Goal: Information Seeking & Learning: Check status

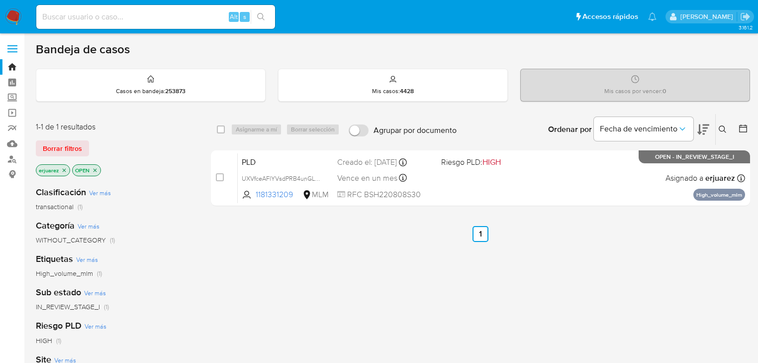
drag, startPoint x: 65, startPoint y: 169, endPoint x: 150, endPoint y: 161, distance: 85.0
click at [65, 169] on icon "close-filter" at bounding box center [64, 170] width 6 height 6
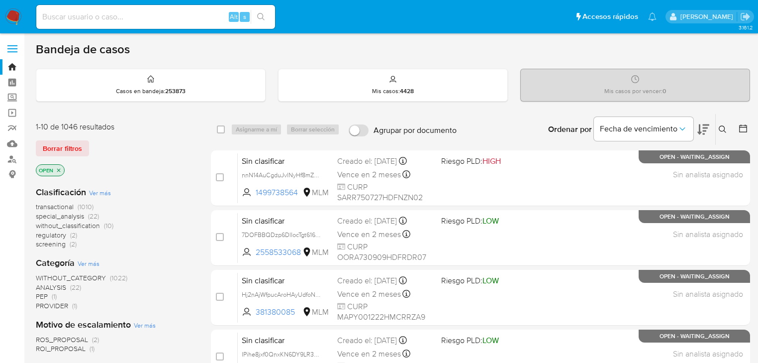
drag, startPoint x: 722, startPoint y: 129, endPoint x: 677, endPoint y: 140, distance: 46.5
click at [722, 129] on icon at bounding box center [723, 129] width 8 height 8
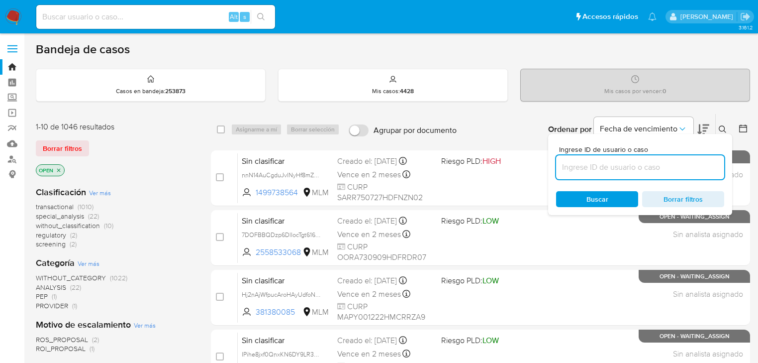
click at [613, 168] on input at bounding box center [640, 167] width 168 height 13
type input "257377994"
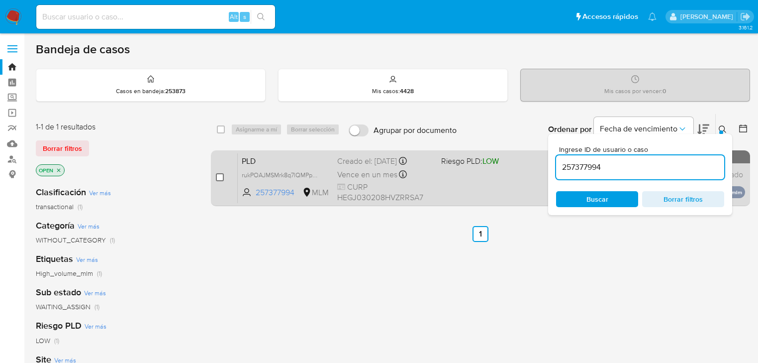
click at [215, 176] on div "case-item-checkbox No es posible asignar el caso PLD rukPOAJMSMrk8q7lQMPpCgpB 2…" at bounding box center [480, 178] width 539 height 56
click at [222, 177] on input "checkbox" at bounding box center [220, 177] width 8 height 8
checkbox input "true"
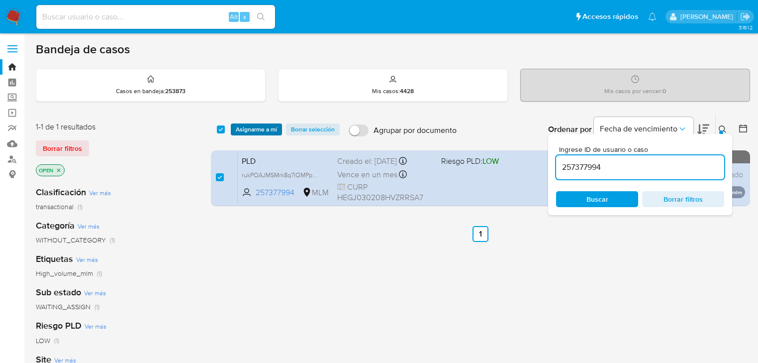
click at [272, 131] on span "Asignarme a mí" at bounding box center [256, 129] width 41 height 10
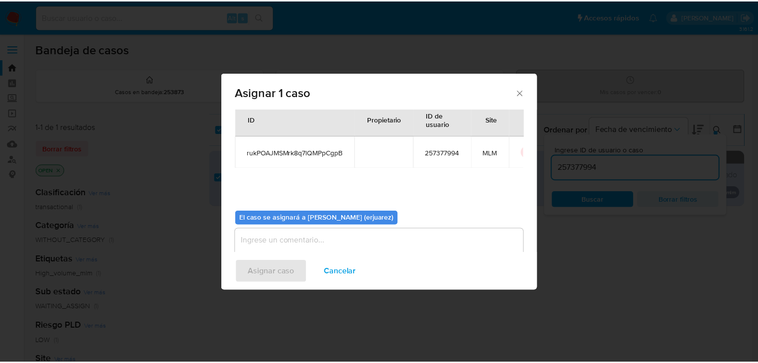
scroll to position [51, 0]
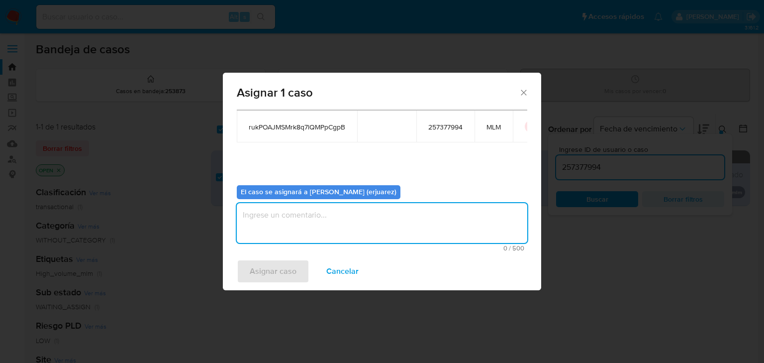
click at [301, 220] on textarea "assign-modal" at bounding box center [382, 223] width 291 height 40
type textarea "e"
type textarea "EPJU"
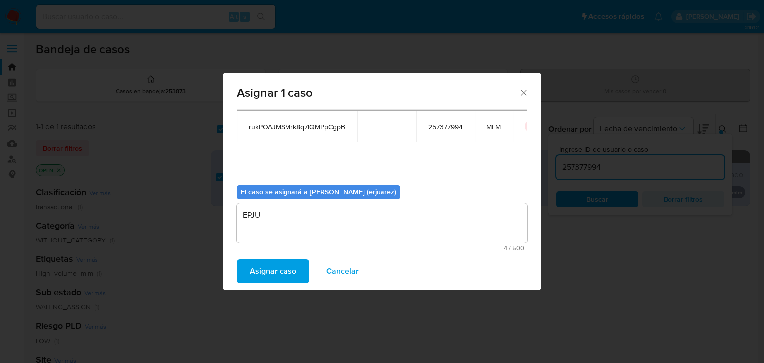
click at [277, 279] on span "Asignar caso" at bounding box center [273, 271] width 47 height 22
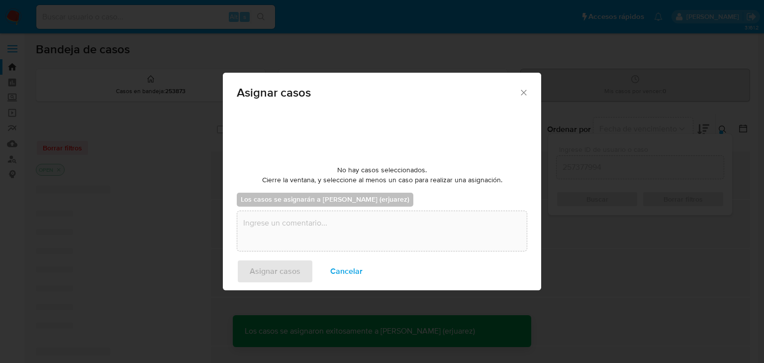
checkbox input "false"
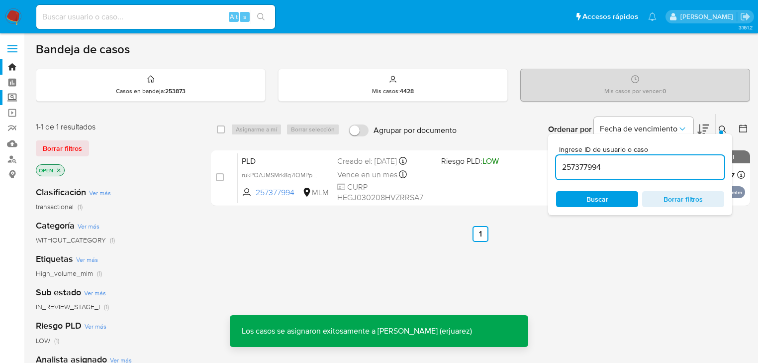
click at [12, 97] on label "Screening" at bounding box center [59, 97] width 118 height 15
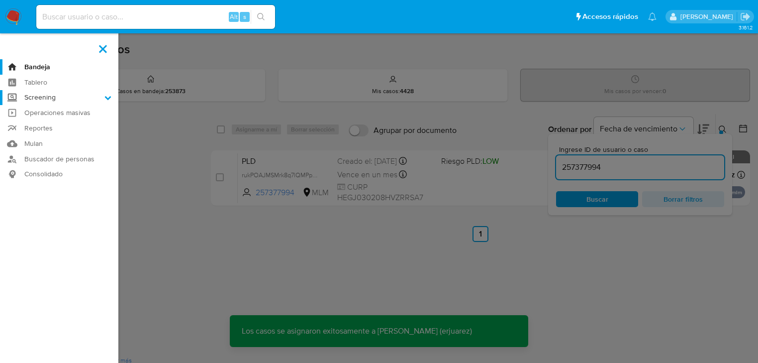
click at [0, 0] on input "Screening" at bounding box center [0, 0] width 0 height 0
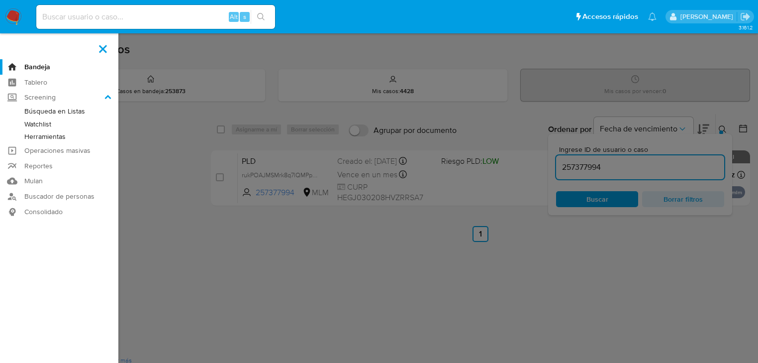
click at [51, 137] on link "Herramientas" at bounding box center [59, 136] width 118 height 12
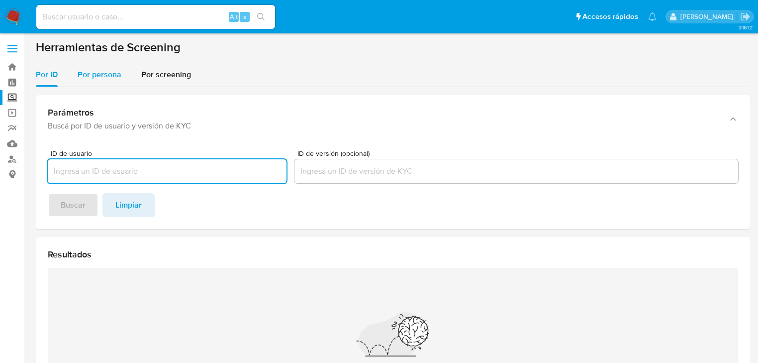
drag, startPoint x: 103, startPoint y: 91, endPoint x: 103, endPoint y: 81, distance: 10.0
click at [103, 81] on div "Por ID Por persona Por screening Parámetros Buscá por ID de usuario y versión d…" at bounding box center [393, 262] width 715 height 399
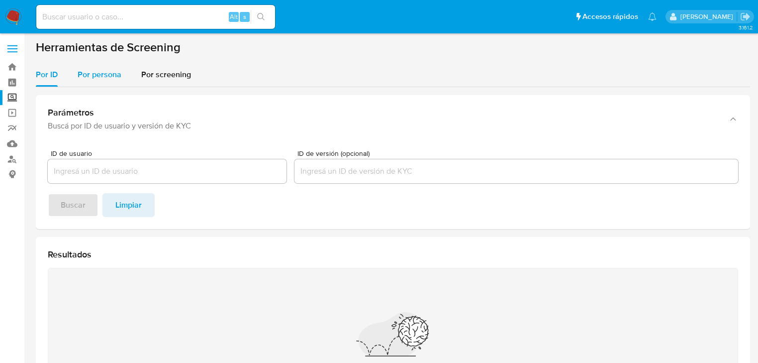
click at [103, 81] on div "Por persona" at bounding box center [100, 75] width 44 height 24
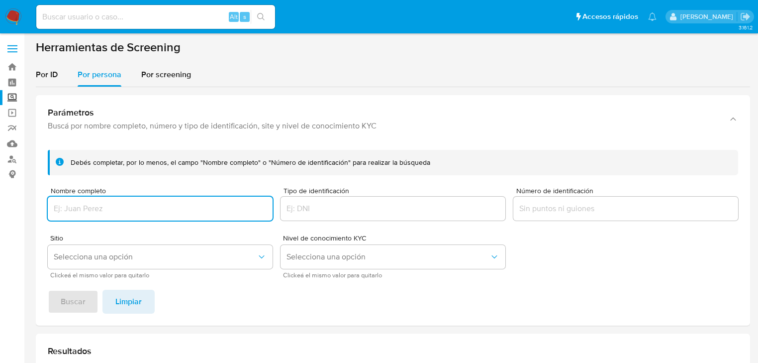
click at [81, 211] on input "Nombre completo" at bounding box center [160, 208] width 225 height 13
click at [58, 208] on input "RAUL LOPEZ MAQUIVAR" at bounding box center [160, 208] width 225 height 13
click at [56, 208] on input "RAUL LOPEZ MAQUIVAR" at bounding box center [160, 208] width 225 height 13
click at [164, 212] on input "RAUL LOPEZ MAQUIVAR" at bounding box center [160, 208] width 225 height 13
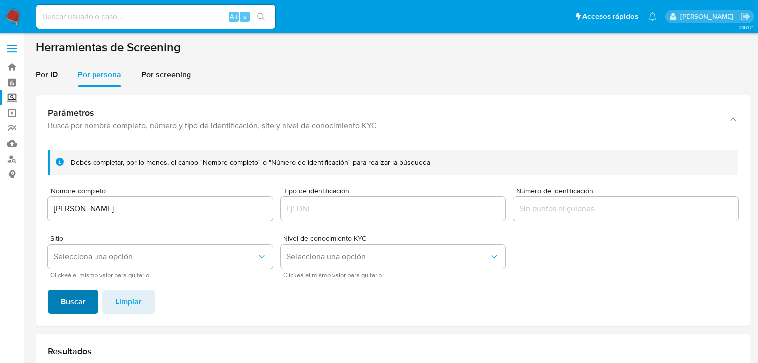
click at [78, 305] on span "Buscar" at bounding box center [73, 302] width 25 height 22
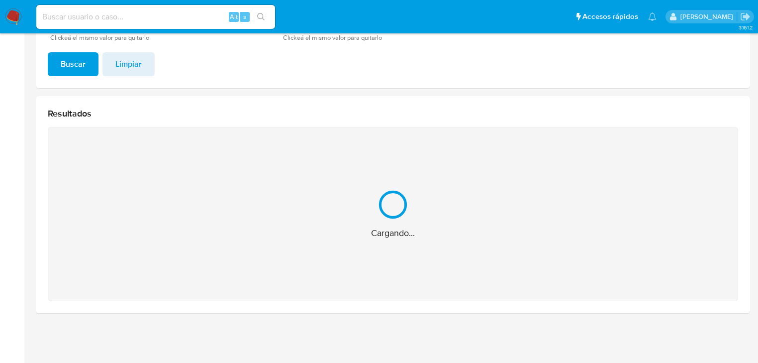
scroll to position [80, 0]
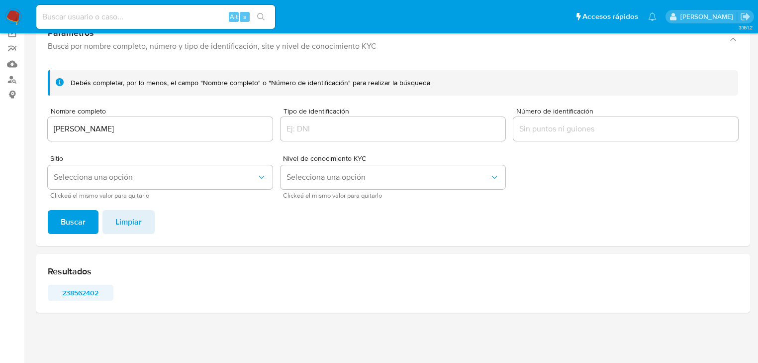
click at [71, 294] on span "238562402" at bounding box center [81, 293] width 52 height 14
drag, startPoint x: 158, startPoint y: 127, endPoint x: -4, endPoint y: 120, distance: 162.4
click at [0, 120] on html "Pausado Ver notificaciones Alt s Accesos rápidos Presiona las siguientes teclas…" at bounding box center [379, 141] width 758 height 442
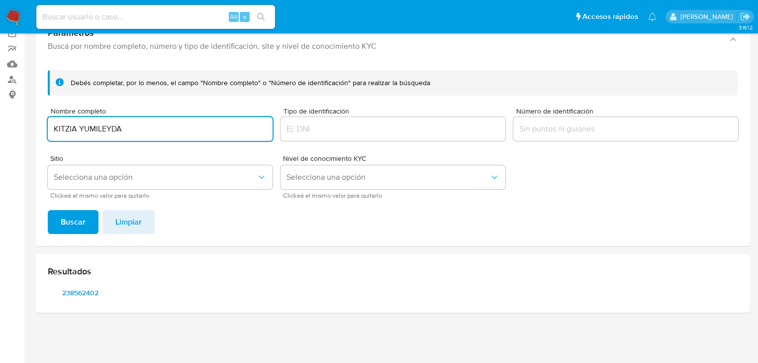
paste input "SAMANIEGO ZAVALA"
type input "KITZIA YUMILEYDA SAMANIEGO ZAVALA"
click at [65, 215] on span "Buscar" at bounding box center [73, 222] width 25 height 22
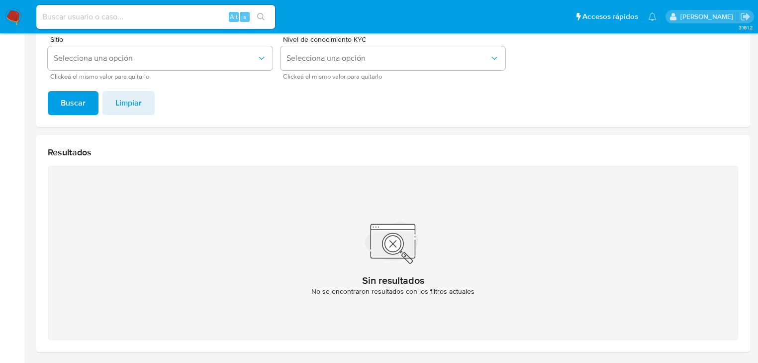
scroll to position [199, 0]
click at [99, 20] on input at bounding box center [155, 16] width 239 height 13
paste input "1045719410"
click at [179, 14] on input "1045719410" at bounding box center [155, 16] width 239 height 13
type input "1045719410"
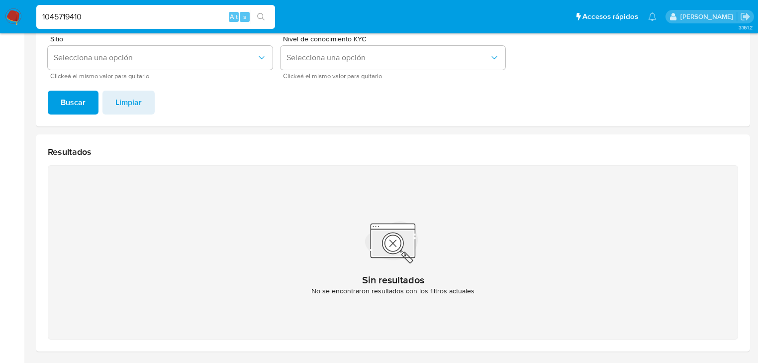
click at [261, 14] on icon "search-icon" at bounding box center [261, 17] width 8 height 8
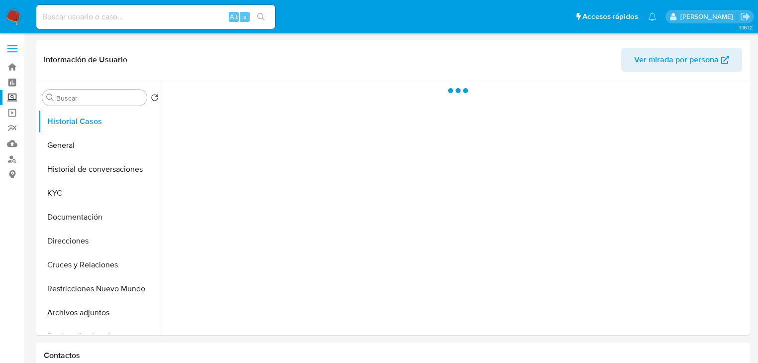
select select "10"
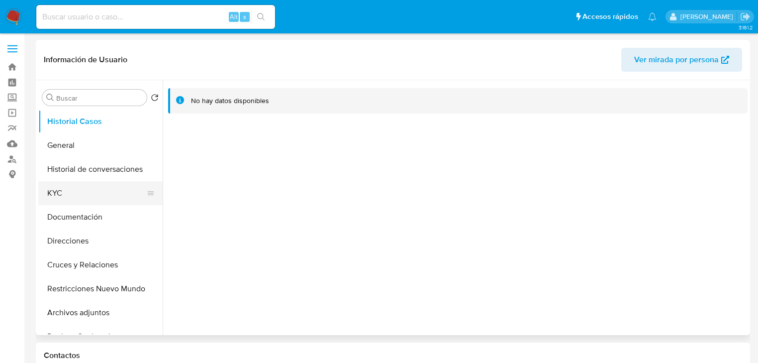
click at [81, 201] on button "KYC" at bounding box center [96, 193] width 116 height 24
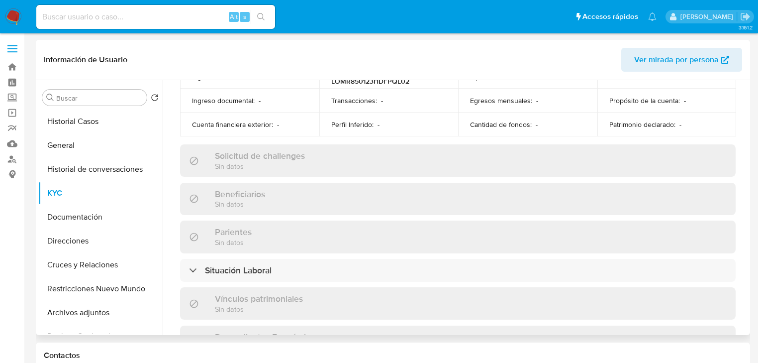
scroll to position [518, 0]
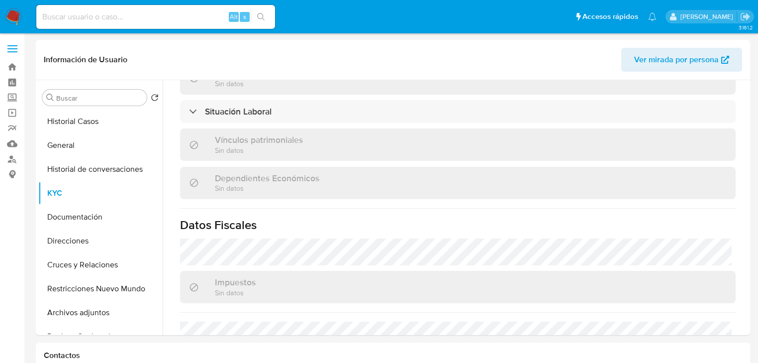
click at [48, 18] on input at bounding box center [155, 16] width 239 height 13
paste input "1684944369"
type input "1684944369"
click at [259, 16] on icon "search-icon" at bounding box center [261, 17] width 8 height 8
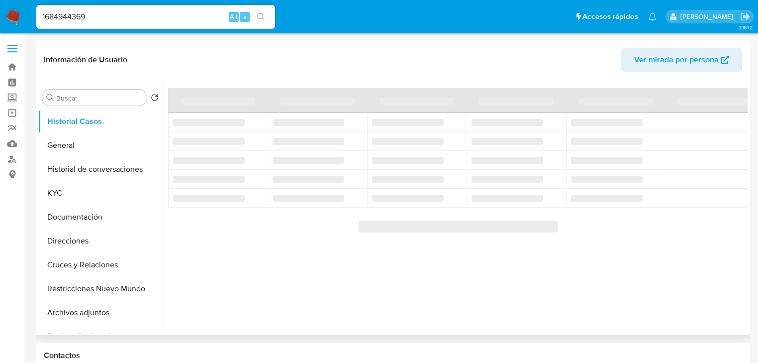
select select "10"
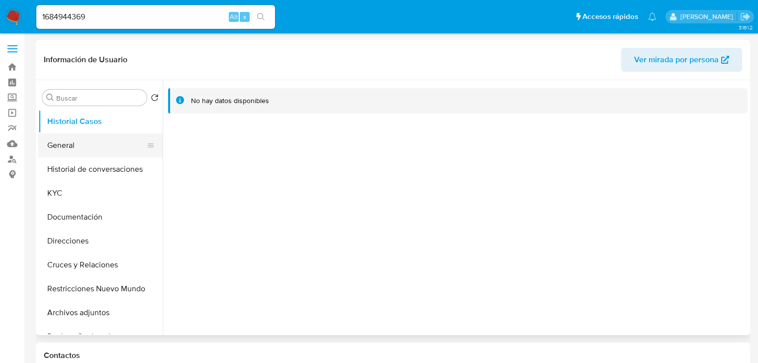
click at [104, 138] on button "General" at bounding box center [96, 145] width 116 height 24
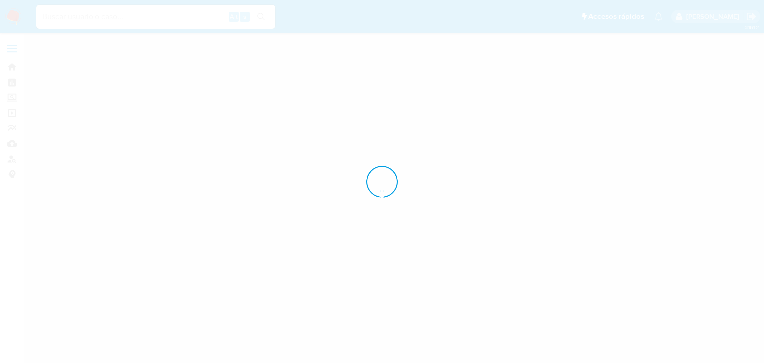
drag, startPoint x: 0, startPoint y: 0, endPoint x: 73, endPoint y: 16, distance: 74.4
click at [73, 16] on input at bounding box center [155, 16] width 239 height 13
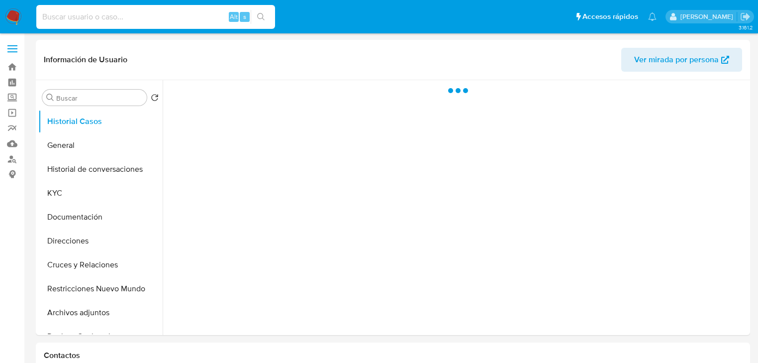
click at [82, 19] on input at bounding box center [155, 16] width 239 height 13
paste input "1684944369"
type input "1684944369"
drag, startPoint x: 261, startPoint y: 14, endPoint x: 181, endPoint y: 1, distance: 81.2
click at [261, 14] on icon "search-icon" at bounding box center [261, 17] width 8 height 8
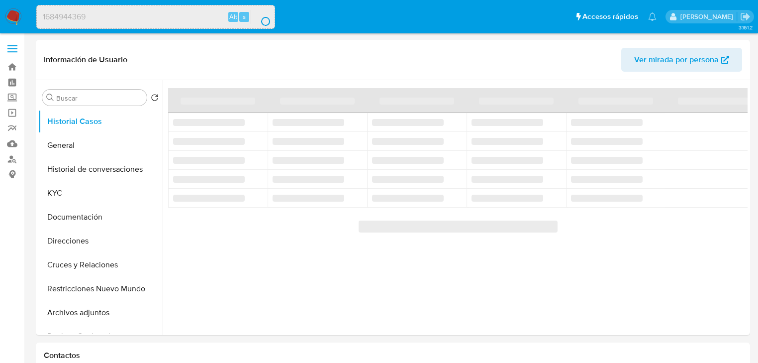
select select "10"
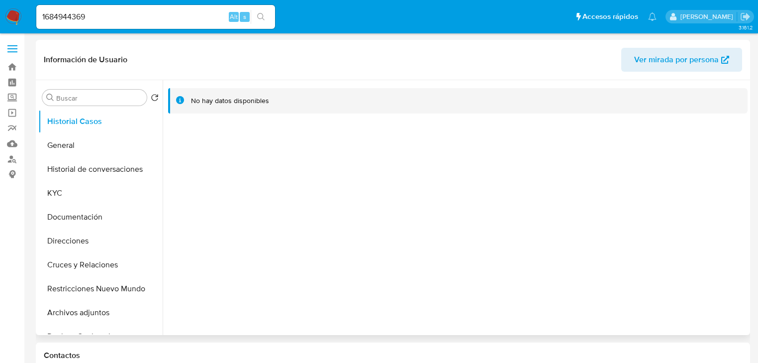
click at [376, 140] on div at bounding box center [455, 207] width 585 height 255
click at [80, 152] on button "General" at bounding box center [96, 145] width 116 height 24
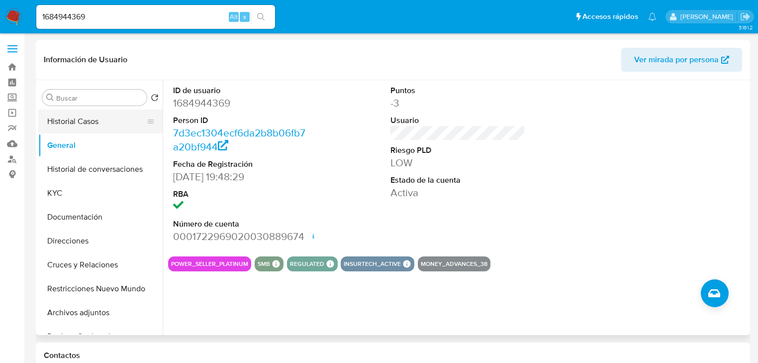
click at [88, 117] on button "Historial Casos" at bounding box center [96, 121] width 116 height 24
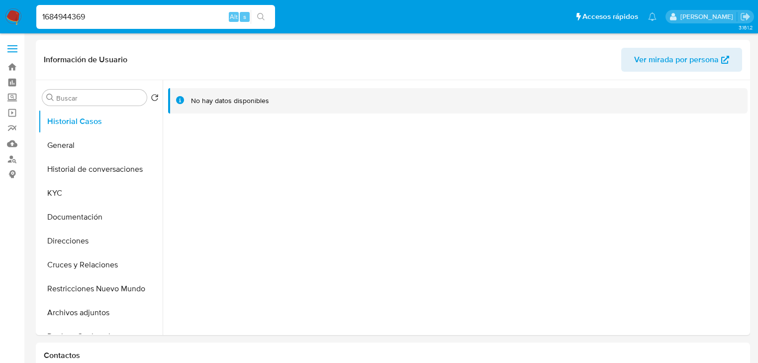
drag, startPoint x: 74, startPoint y: 14, endPoint x: 16, endPoint y: 14, distance: 57.7
click at [6, 14] on nav "Pausado Ver notificaciones 1684944369 Alt s Accesos rápidos Presiona las siguie…" at bounding box center [379, 16] width 758 height 33
paste input "239224941"
type input "239224941"
click at [258, 19] on icon "search-icon" at bounding box center [261, 17] width 8 height 8
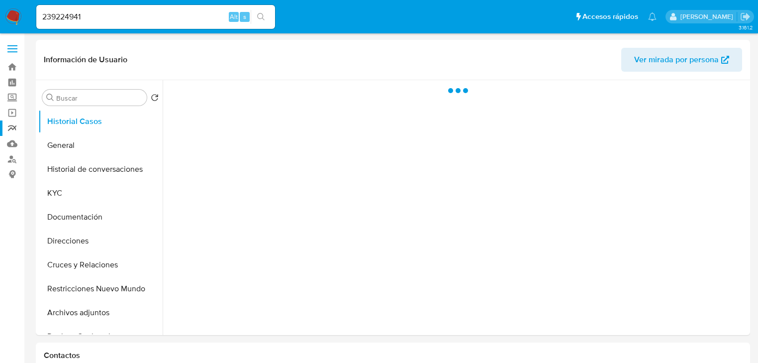
select select "10"
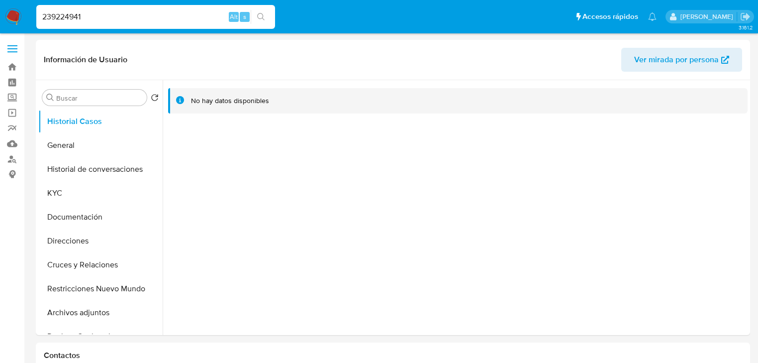
drag, startPoint x: 90, startPoint y: 13, endPoint x: 181, endPoint y: 0, distance: 92.6
paste input "0759949"
type input "207599491"
drag, startPoint x: 264, startPoint y: 11, endPoint x: 254, endPoint y: 11, distance: 10.0
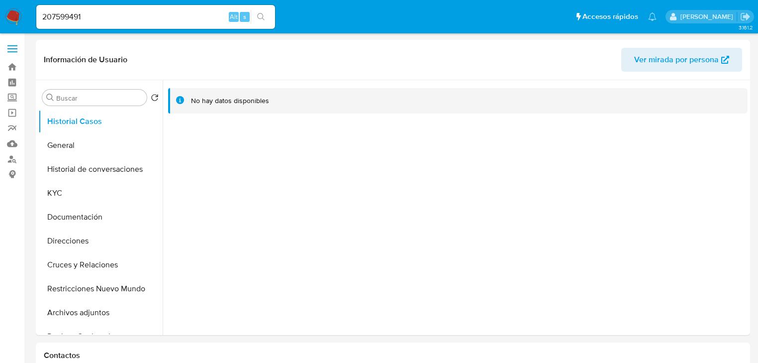
click at [263, 11] on button "search-icon" at bounding box center [261, 17] width 20 height 14
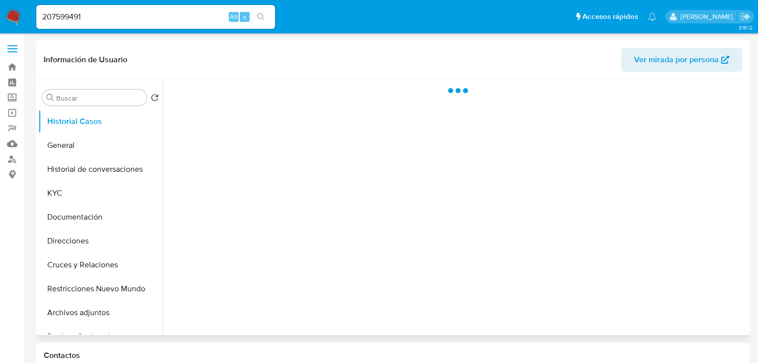
select select "10"
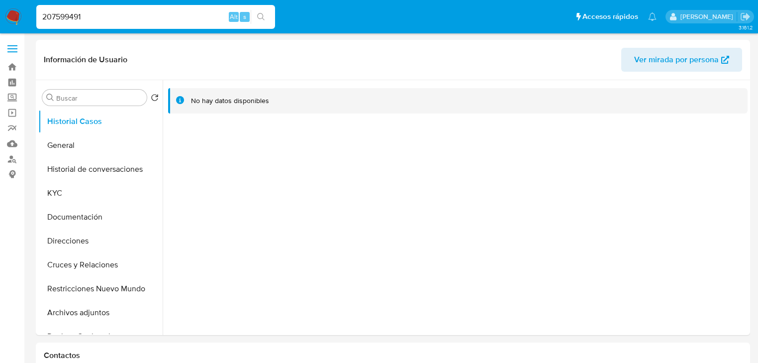
drag, startPoint x: 85, startPoint y: 12, endPoint x: 224, endPoint y: 17, distance: 138.9
click at [29, 13] on nav "Pausado Ver notificaciones 207599491 Alt s Accesos rápidos Presiona las siguien…" at bounding box center [379, 16] width 758 height 33
paste input "1376771799"
type input "1376771799"
click at [261, 16] on icon "search-icon" at bounding box center [261, 17] width 8 height 8
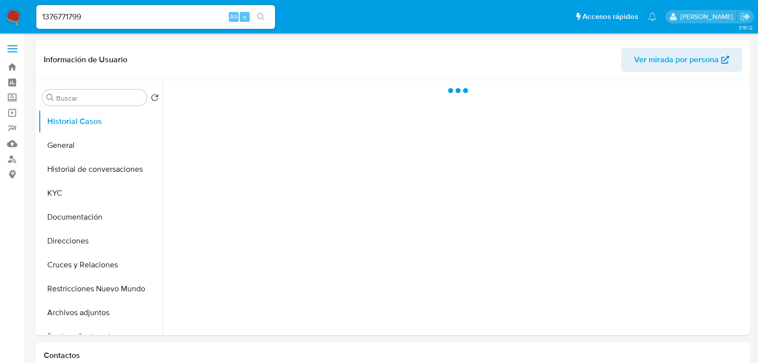
select select "10"
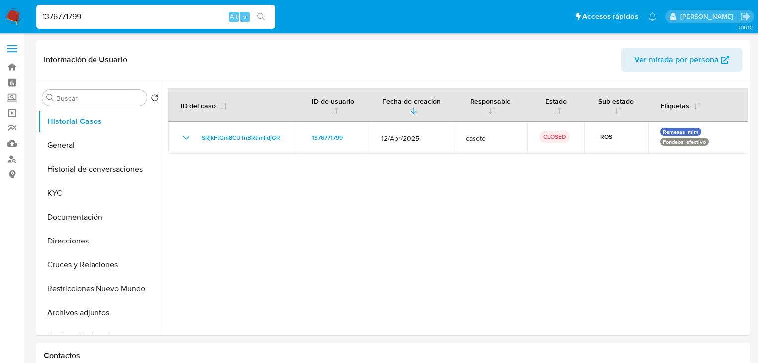
drag, startPoint x: 56, startPoint y: 8, endPoint x: 2, endPoint y: -3, distance: 54.9
paste input "868890047"
type input "1868890047"
click at [263, 11] on button "search-icon" at bounding box center [261, 17] width 20 height 14
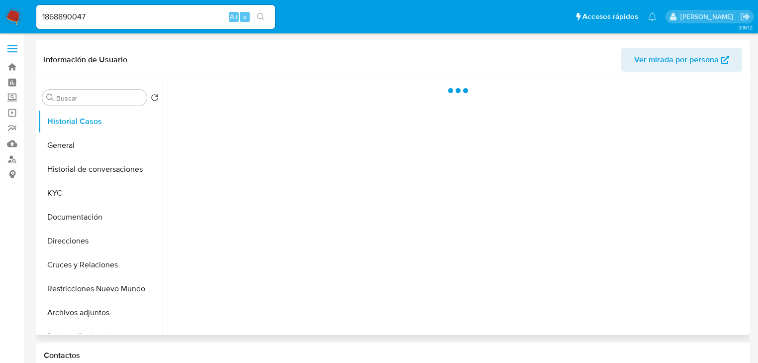
select select "10"
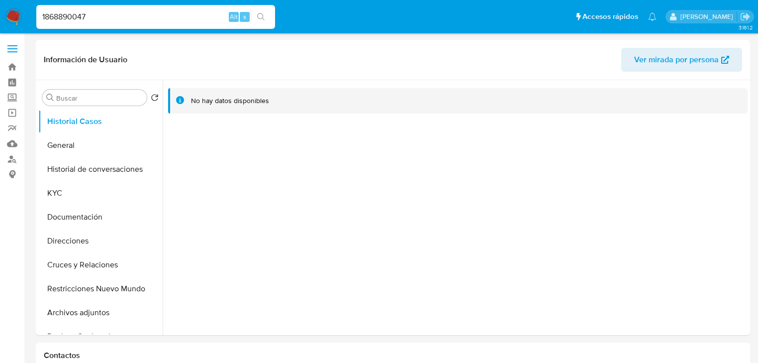
drag, startPoint x: 100, startPoint y: 12, endPoint x: 31, endPoint y: 16, distance: 68.3
paste input "2491742120"
type input "2491742120"
click at [263, 16] on icon "search-icon" at bounding box center [261, 17] width 8 height 8
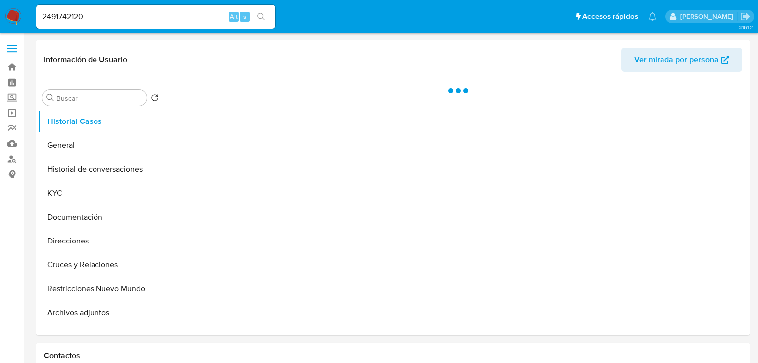
select select "10"
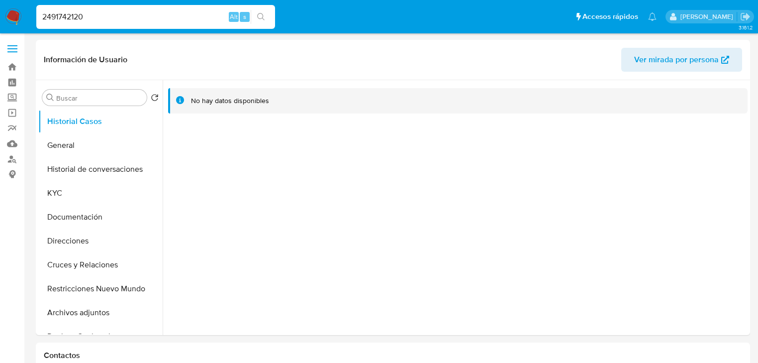
drag, startPoint x: 48, startPoint y: 0, endPoint x: 58, endPoint y: 6, distance: 11.8
paste input "95902017"
type input "295902017"
click at [265, 13] on icon "search-icon" at bounding box center [261, 17] width 8 height 8
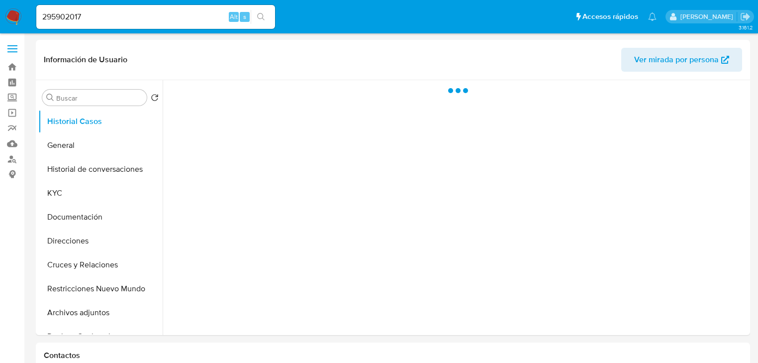
select select "10"
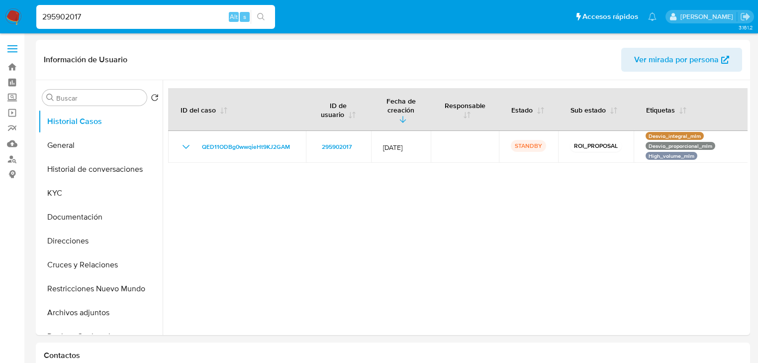
drag, startPoint x: 121, startPoint y: 14, endPoint x: 263, endPoint y: 18, distance: 141.4
paste input "1367590311"
type input "1367590311"
click at [259, 14] on icon "search-icon" at bounding box center [261, 17] width 8 height 8
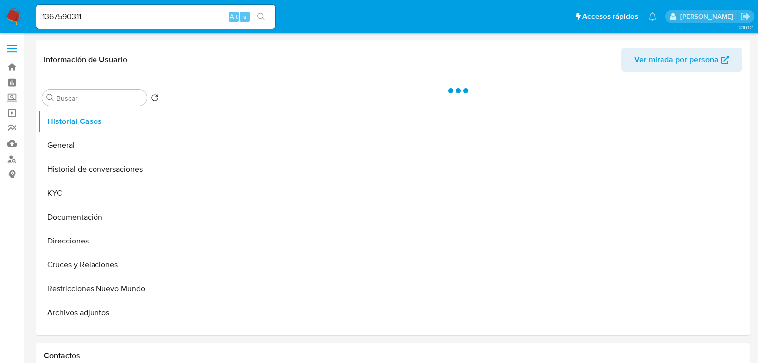
select select "10"
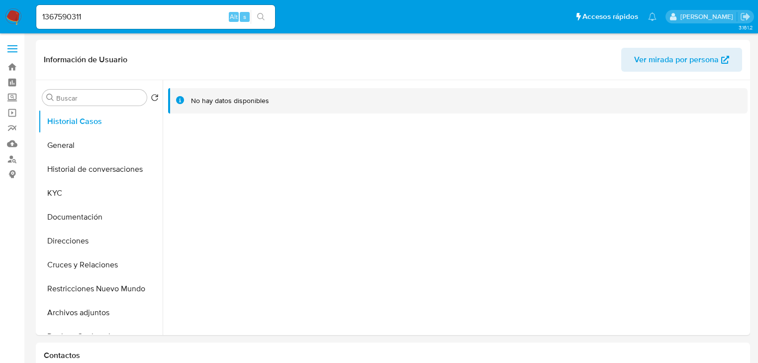
drag, startPoint x: -4, startPoint y: 5, endPoint x: -25, endPoint y: 6, distance: 20.9
paste input "717212993"
type input "717212993"
click at [262, 20] on icon "search-icon" at bounding box center [261, 17] width 8 height 8
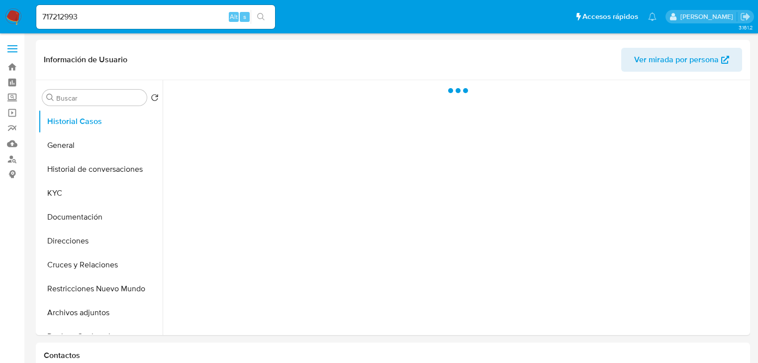
select select "10"
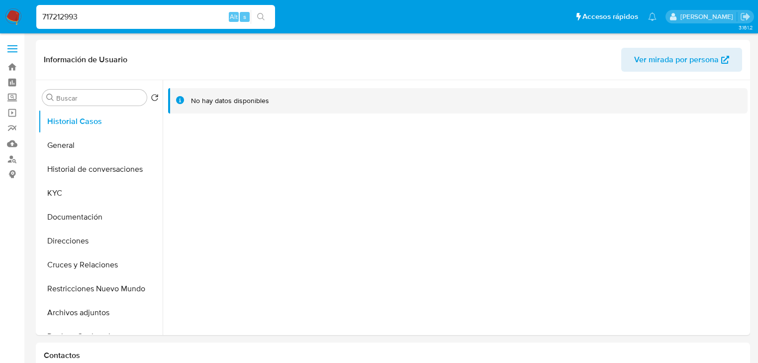
drag, startPoint x: 156, startPoint y: 20, endPoint x: 241, endPoint y: 21, distance: 84.6
paste input "1427915697"
type input "1427915697"
click at [259, 11] on button "search-icon" at bounding box center [261, 17] width 20 height 14
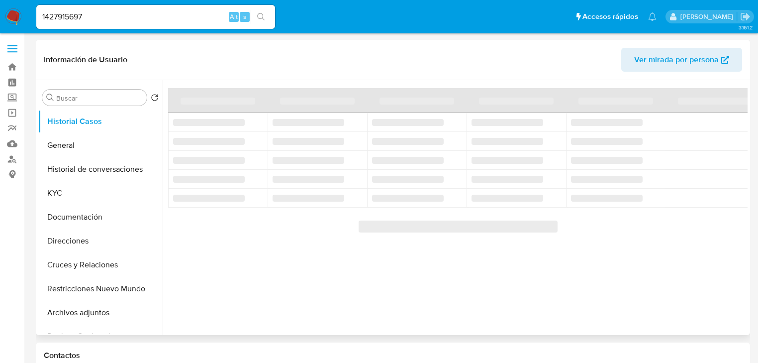
select select "10"
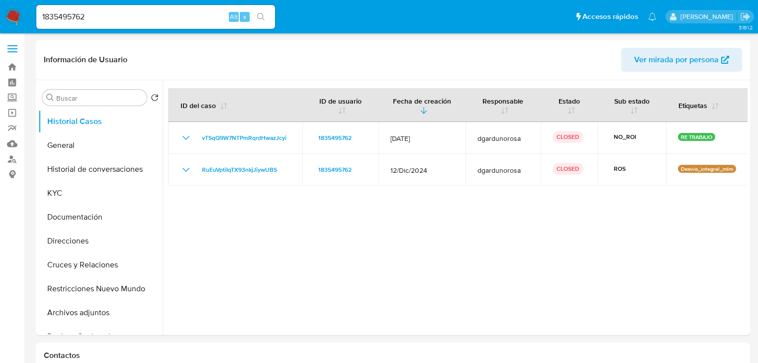
select select "10"
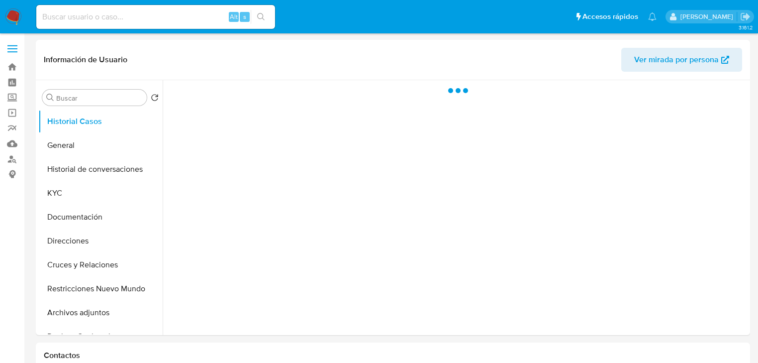
select select "10"
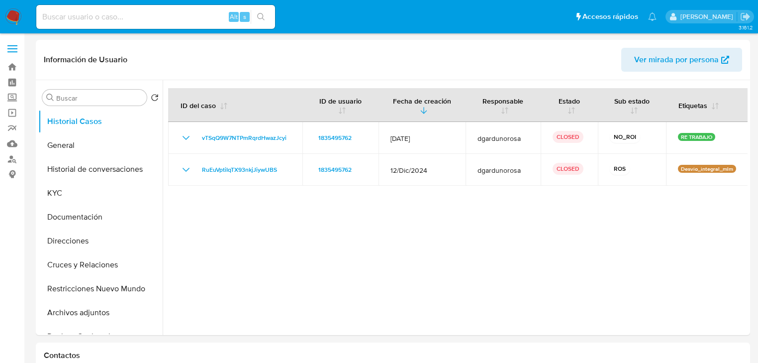
click at [147, 16] on input at bounding box center [155, 16] width 239 height 13
paste input "257377994"
type input "257377994"
click at [262, 17] on icon "search-icon" at bounding box center [261, 17] width 8 height 8
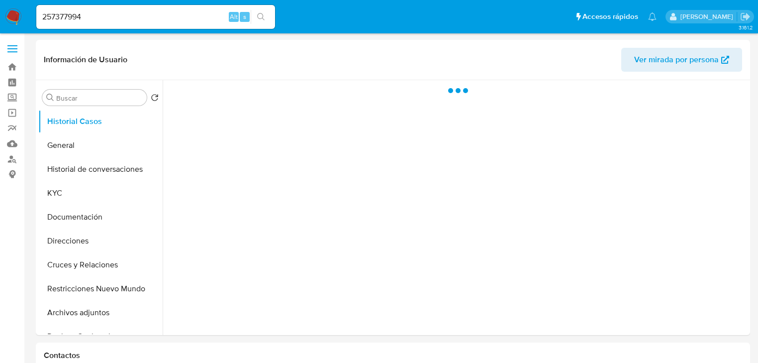
select select "10"
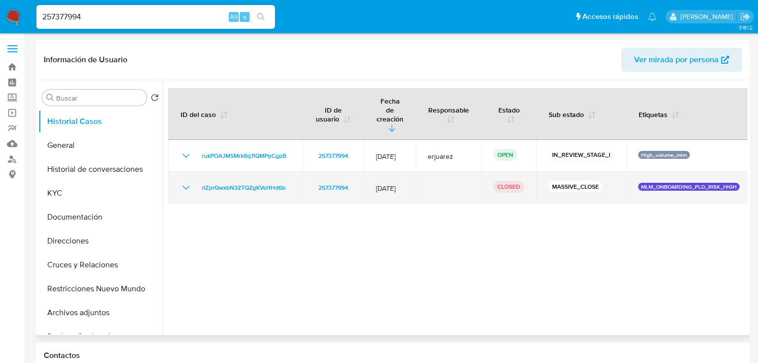
click at [183, 182] on icon "Mostrar/Ocultar" at bounding box center [186, 188] width 12 height 12
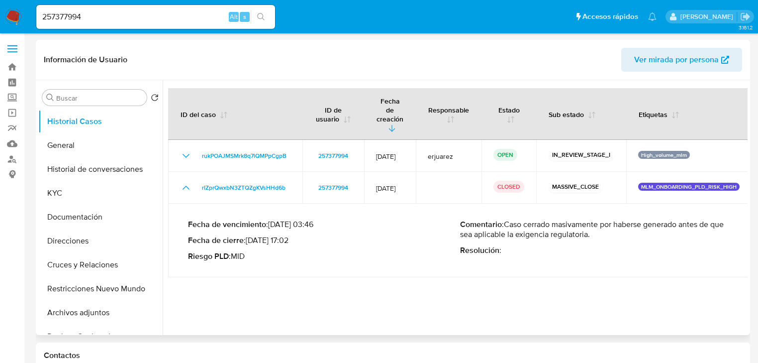
drag, startPoint x: 532, startPoint y: 203, endPoint x: 554, endPoint y: 216, distance: 25.9
click at [554, 219] on p "Comentario : Caso cerrado masivamente por haberse generado antes de que sea apl…" at bounding box center [596, 229] width 272 height 20
click at [81, 148] on button "General" at bounding box center [96, 145] width 116 height 24
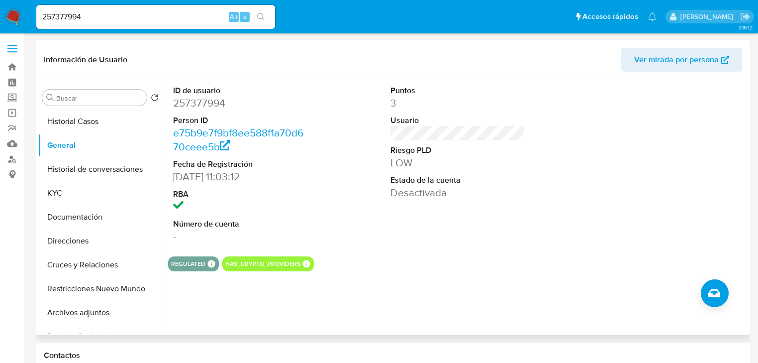
drag, startPoint x: 90, startPoint y: 123, endPoint x: 443, endPoint y: 234, distance: 370.5
click at [91, 124] on button "Historial Casos" at bounding box center [100, 121] width 124 height 24
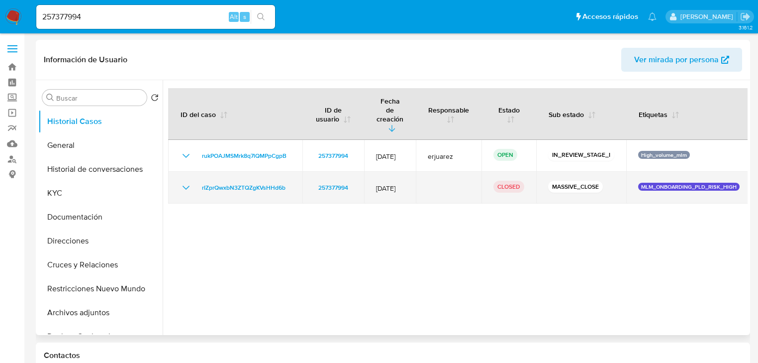
click at [185, 182] on icon "Mostrar/Ocultar" at bounding box center [186, 188] width 12 height 12
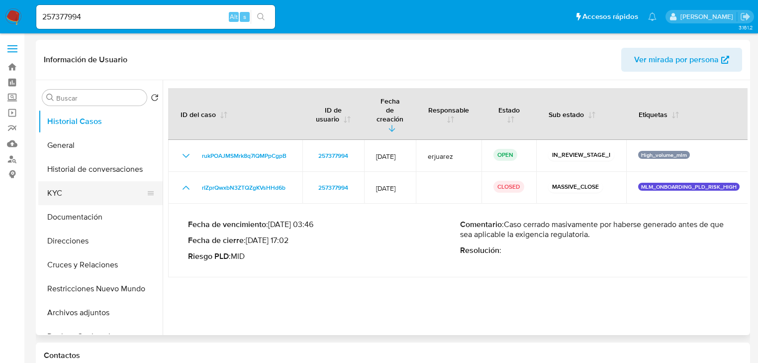
click at [70, 189] on button "KYC" at bounding box center [96, 193] width 116 height 24
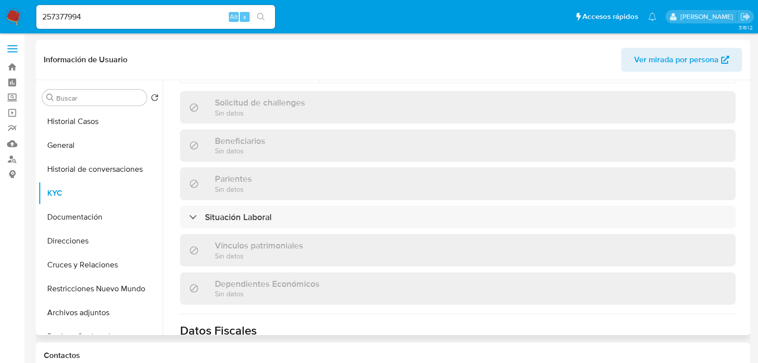
scroll to position [398, 0]
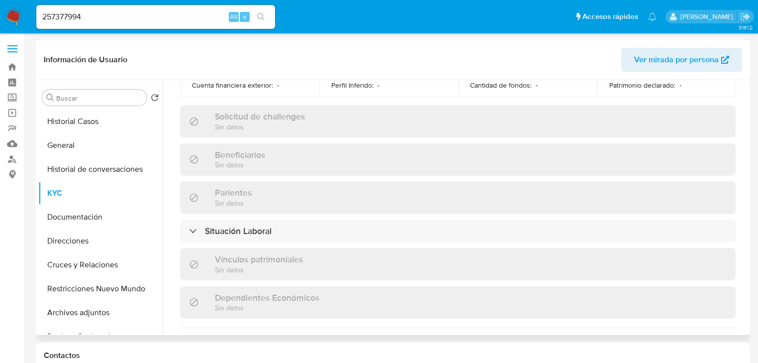
click at [507, 126] on div "Solicitud de challenges Sin datos" at bounding box center [458, 121] width 556 height 32
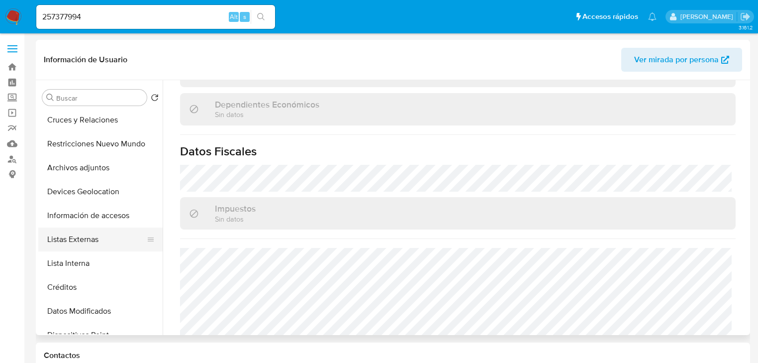
scroll to position [159, 0]
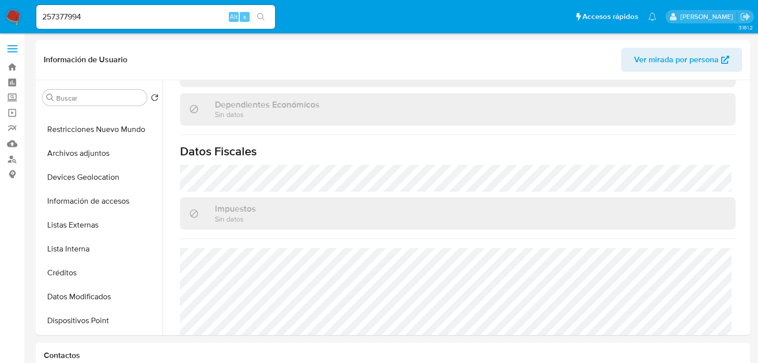
drag, startPoint x: 93, startPoint y: 229, endPoint x: 30, endPoint y: 229, distance: 62.7
click at [86, 229] on button "Listas Externas" at bounding box center [100, 225] width 124 height 24
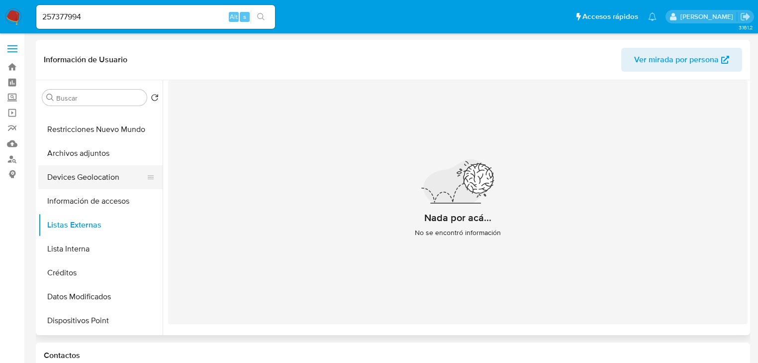
click at [100, 177] on button "Devices Geolocation" at bounding box center [96, 177] width 116 height 24
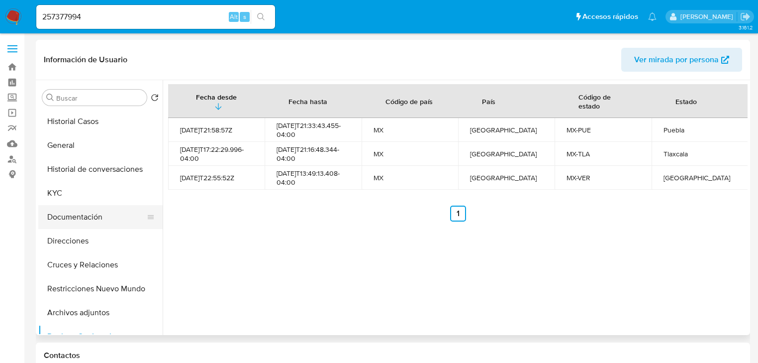
drag, startPoint x: 82, startPoint y: 216, endPoint x: 87, endPoint y: 215, distance: 5.1
click at [82, 216] on button "Documentación" at bounding box center [96, 217] width 116 height 24
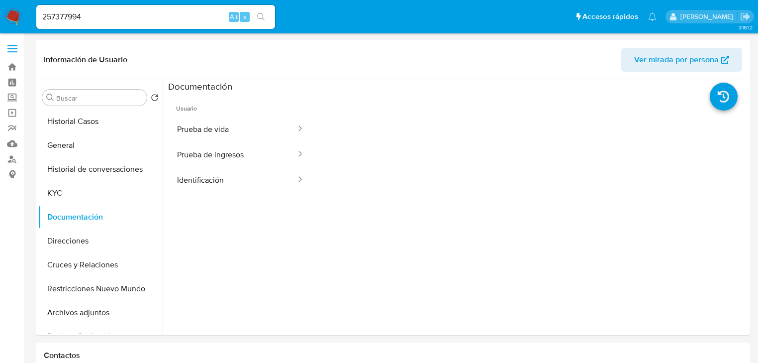
click at [223, 152] on button "Prueba de ingresos" at bounding box center [232, 154] width 129 height 25
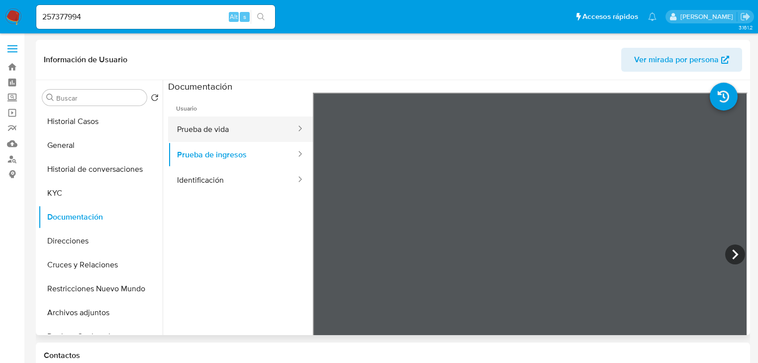
click at [230, 133] on button "Prueba de vida" at bounding box center [232, 128] width 129 height 25
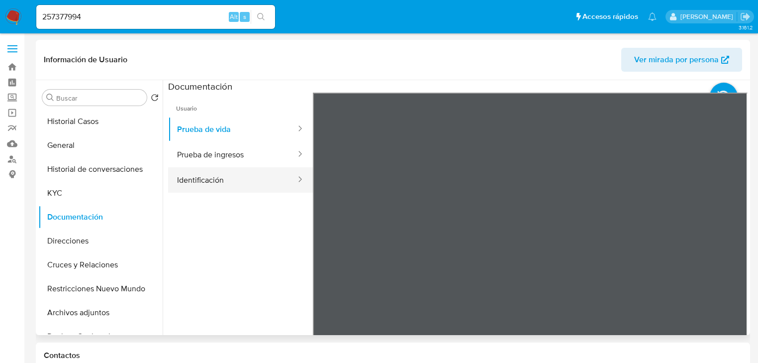
click at [208, 181] on button "Identificación" at bounding box center [232, 179] width 129 height 25
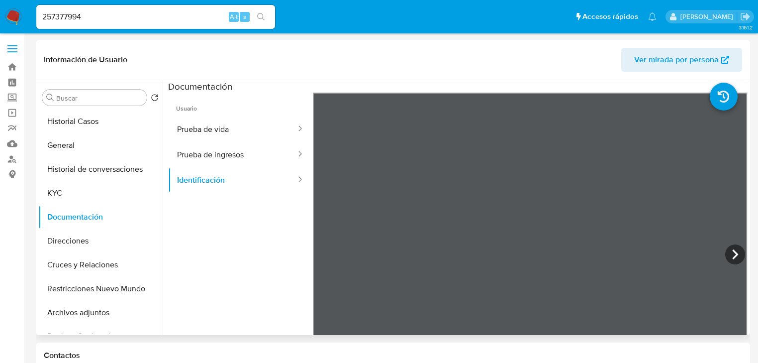
drag, startPoint x: 203, startPoint y: 129, endPoint x: 308, endPoint y: 138, distance: 105.9
click at [205, 129] on button "Prueba de vida" at bounding box center [232, 128] width 129 height 25
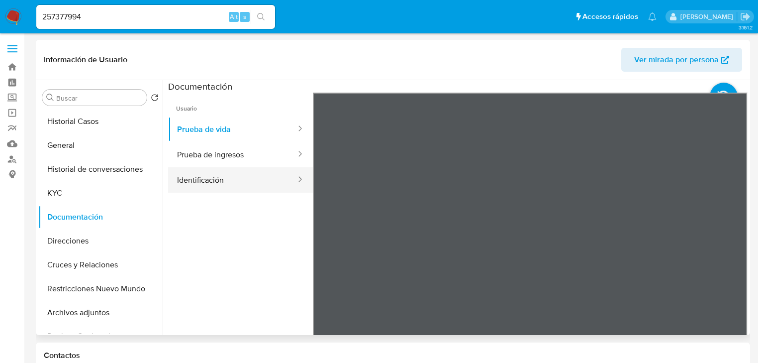
drag, startPoint x: 237, startPoint y: 177, endPoint x: 147, endPoint y: 163, distance: 91.6
click at [237, 177] on button "Identificación" at bounding box center [232, 179] width 129 height 25
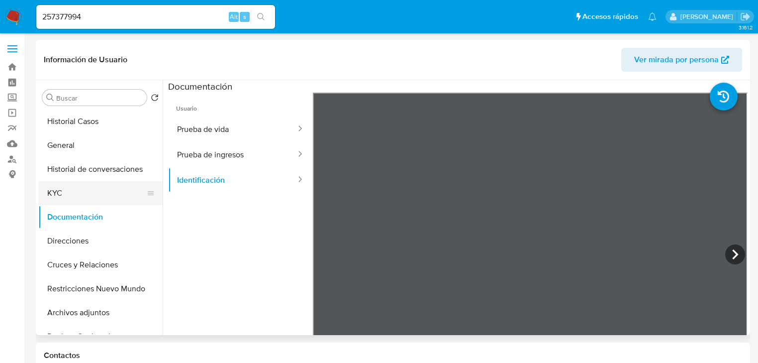
drag, startPoint x: 44, startPoint y: 195, endPoint x: 51, endPoint y: 196, distance: 7.0
click at [45, 196] on button "KYC" at bounding box center [96, 193] width 116 height 24
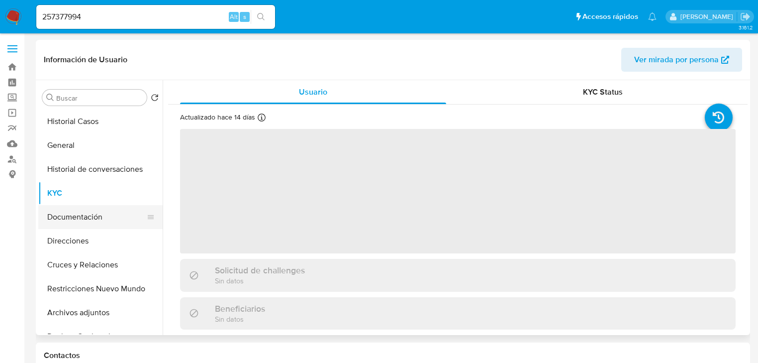
click at [85, 214] on button "Documentación" at bounding box center [96, 217] width 116 height 24
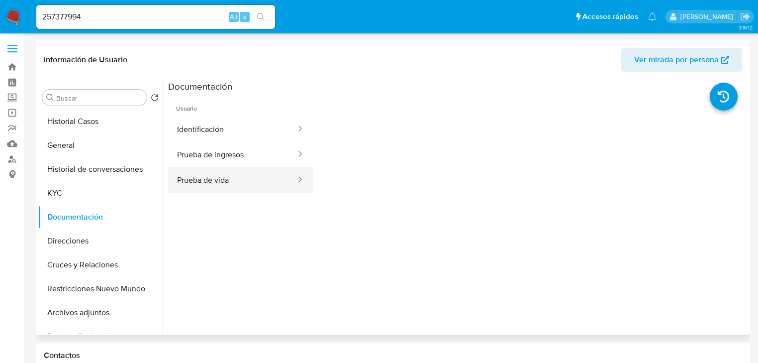
click at [250, 183] on button "Prueba de vida" at bounding box center [232, 179] width 129 height 25
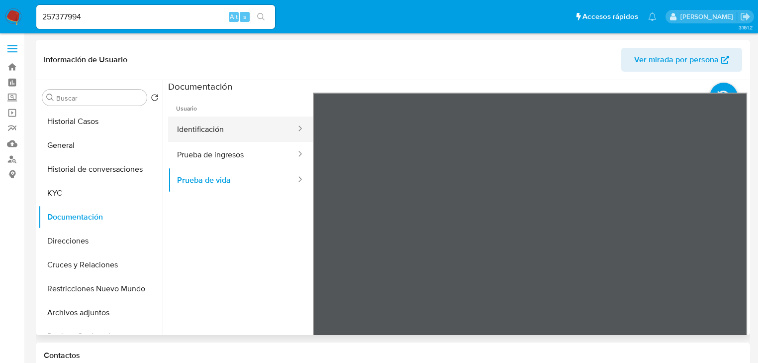
click at [213, 131] on button "Identificación" at bounding box center [232, 128] width 129 height 25
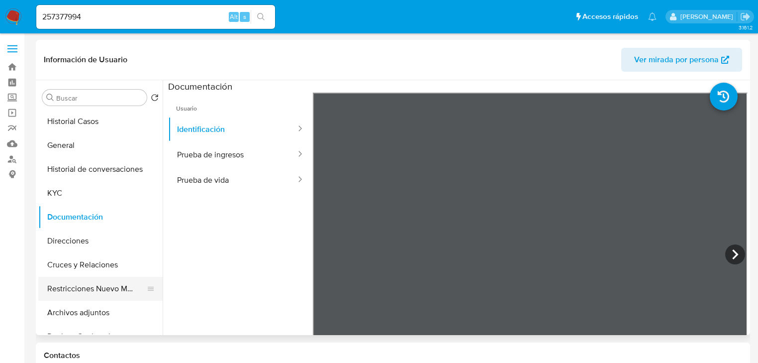
click at [100, 289] on button "Restricciones Nuevo Mundo" at bounding box center [96, 289] width 116 height 24
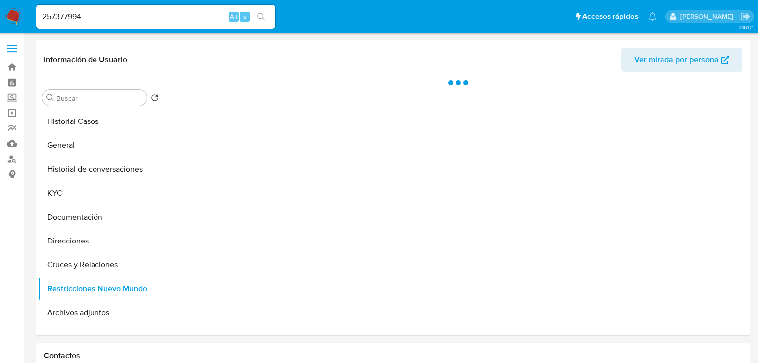
drag, startPoint x: 90, startPoint y: 267, endPoint x: 16, endPoint y: 267, distance: 73.7
click at [81, 267] on button "Cruces y Relaciones" at bounding box center [100, 265] width 124 height 24
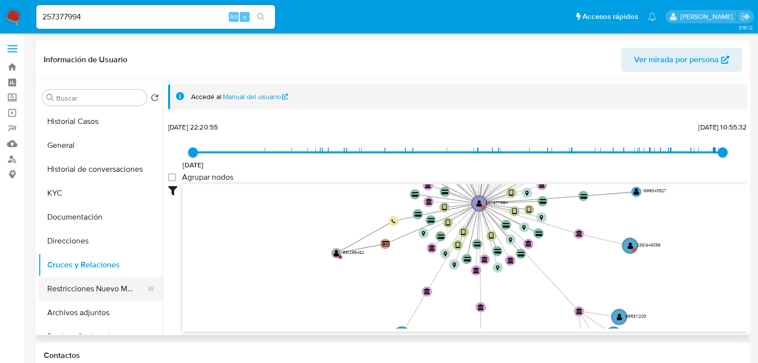
drag, startPoint x: 103, startPoint y: 285, endPoint x: 136, endPoint y: 282, distance: 33.5
click at [103, 286] on button "Restricciones Nuevo Mundo" at bounding box center [96, 289] width 116 height 24
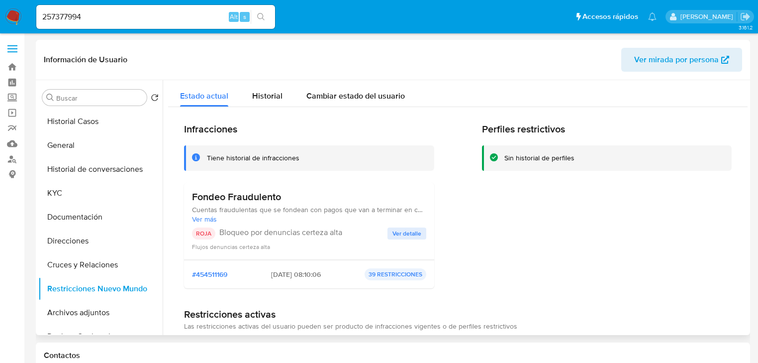
click at [418, 225] on div "Fondeo Fraudulento Cuentas fraudulentas que se fondean con pagos que van a term…" at bounding box center [309, 221] width 234 height 61
click at [412, 233] on span "Ver detalle" at bounding box center [407, 233] width 29 height 10
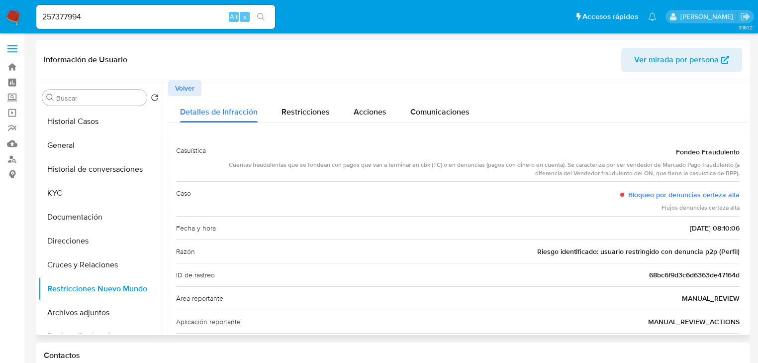
drag, startPoint x: 624, startPoint y: 251, endPoint x: 625, endPoint y: 228, distance: 22.9
click at [741, 251] on div "Casuística Fondeo Fraudulento Cuentas fraudulentas que se fondean con pagos que…" at bounding box center [458, 271] width 580 height 280
click at [298, 104] on div "Restricciones" at bounding box center [306, 109] width 48 height 26
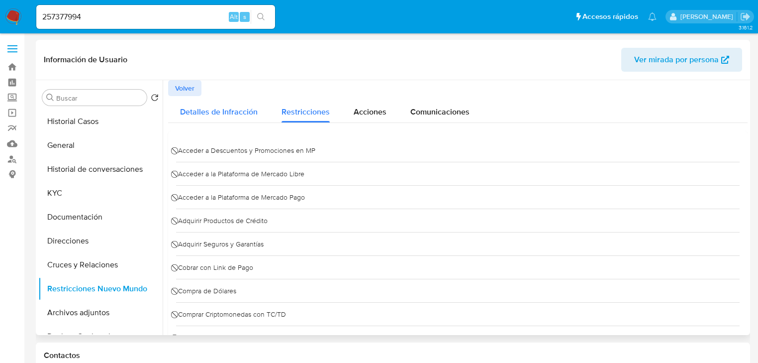
click at [242, 117] on span "Detalles de Infracción" at bounding box center [219, 111] width 78 height 11
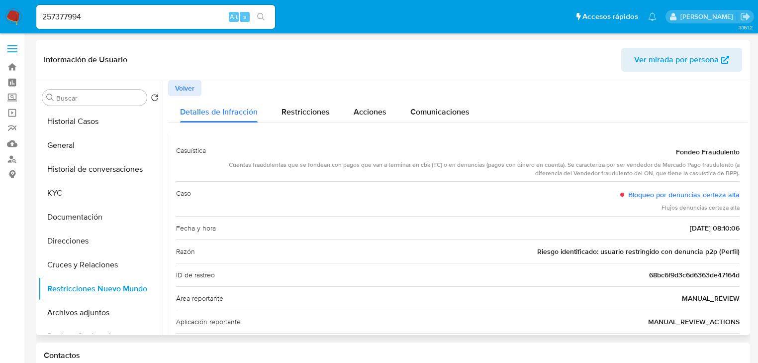
drag, startPoint x: 394, startPoint y: 166, endPoint x: 546, endPoint y: 185, distance: 153.0
click at [508, 171] on div "Cuentas fraudulentas que se fondean con pagos que van a terminar en cbk (TC) o …" at bounding box center [477, 169] width 526 height 17
click at [78, 187] on button "KYC" at bounding box center [96, 193] width 116 height 24
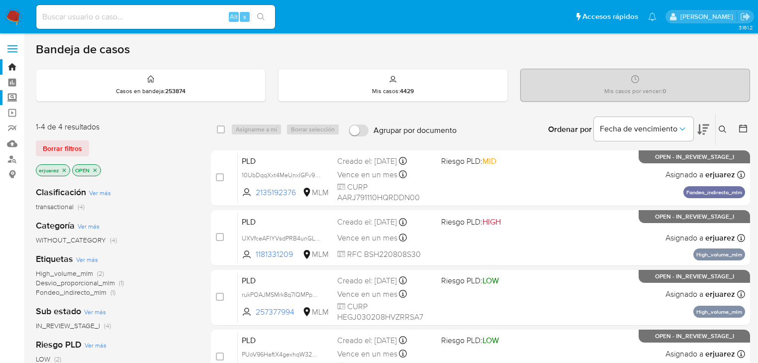
click at [11, 100] on label "Screening" at bounding box center [59, 97] width 118 height 15
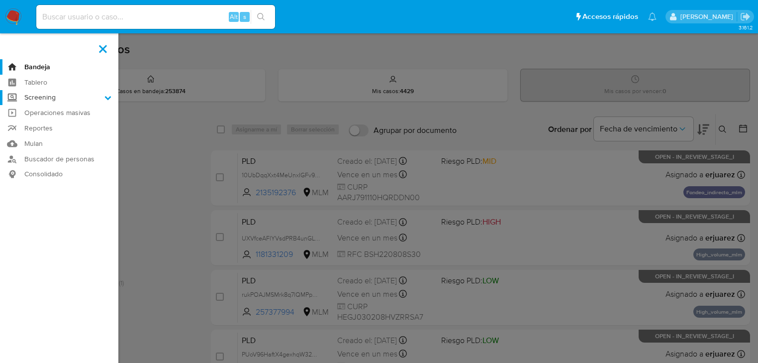
click at [0, 0] on input "Screening" at bounding box center [0, 0] width 0 height 0
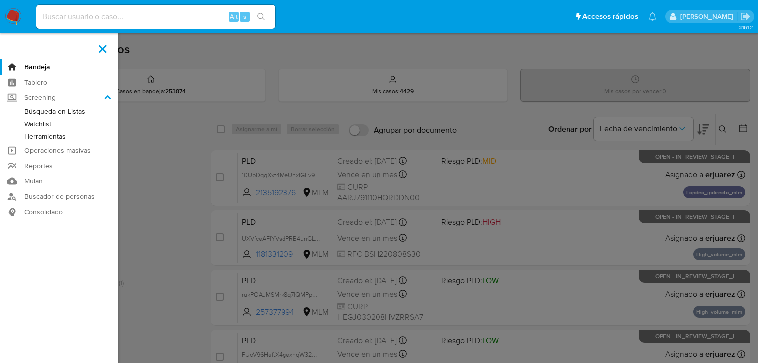
click at [69, 136] on link "Herramientas" at bounding box center [59, 136] width 118 height 12
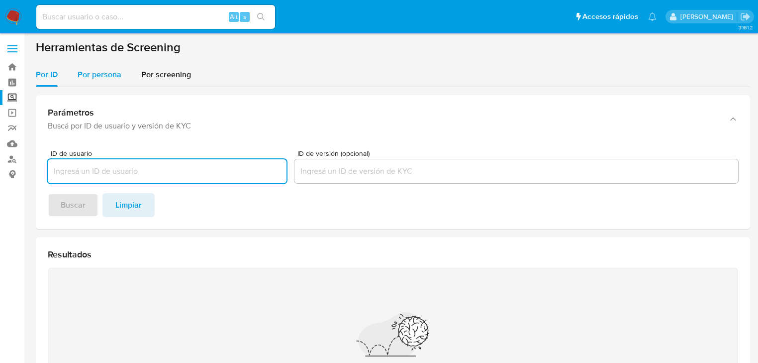
drag, startPoint x: 110, startPoint y: 76, endPoint x: 106, endPoint y: 86, distance: 10.9
click at [108, 78] on span "Por persona" at bounding box center [100, 74] width 44 height 11
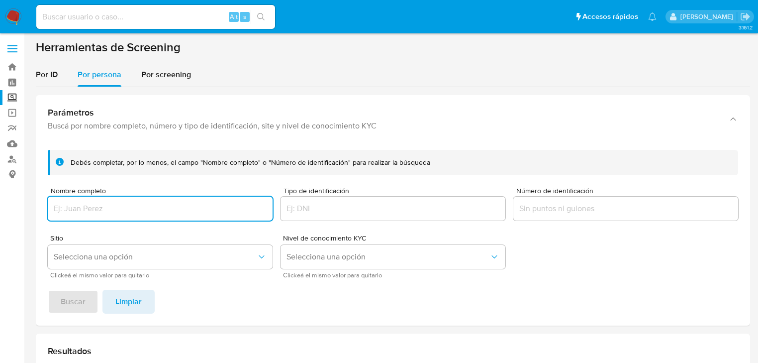
click at [72, 203] on input "Nombre completo" at bounding box center [160, 208] width 225 height 13
click at [86, 301] on button "Buscar" at bounding box center [73, 302] width 51 height 24
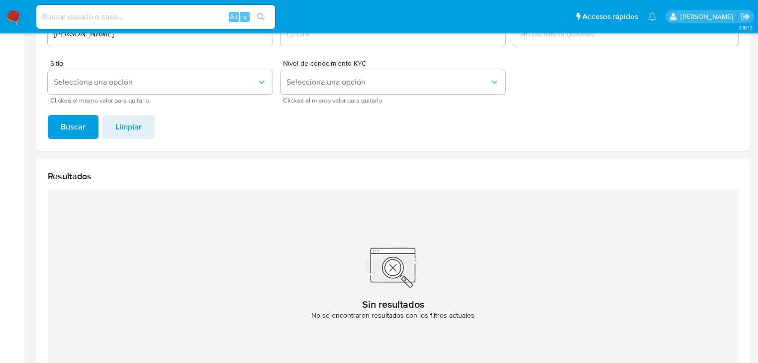
scroll to position [158, 0]
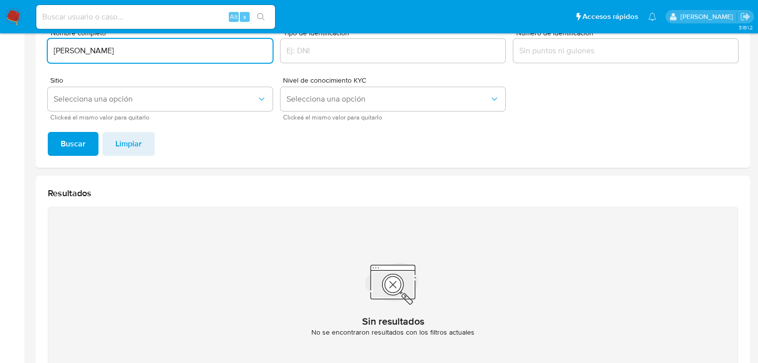
drag, startPoint x: 163, startPoint y: 50, endPoint x: 18, endPoint y: 62, distance: 144.8
click at [18, 58] on section "Bandeja Tablero Screening Búsqueda en Listas Watchlist Herramientas Operaciones…" at bounding box center [379, 142] width 758 height 601
click at [70, 147] on span "Buscar" at bounding box center [73, 144] width 25 height 22
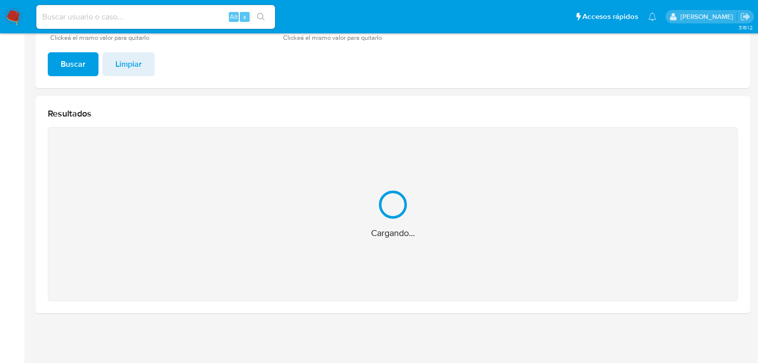
scroll to position [80, 0]
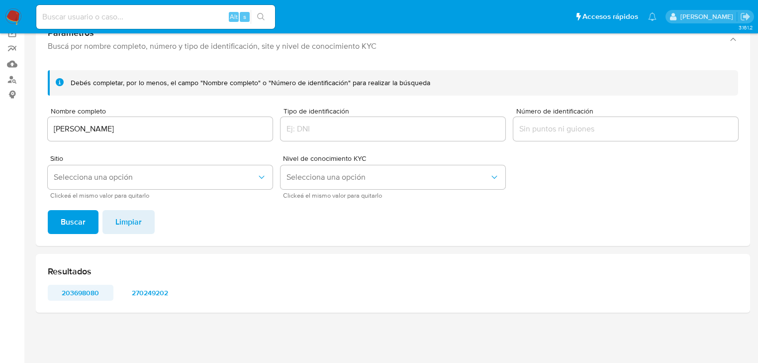
click at [79, 293] on span "203698080" at bounding box center [81, 293] width 52 height 14
click at [141, 291] on span "270249202" at bounding box center [150, 293] width 52 height 14
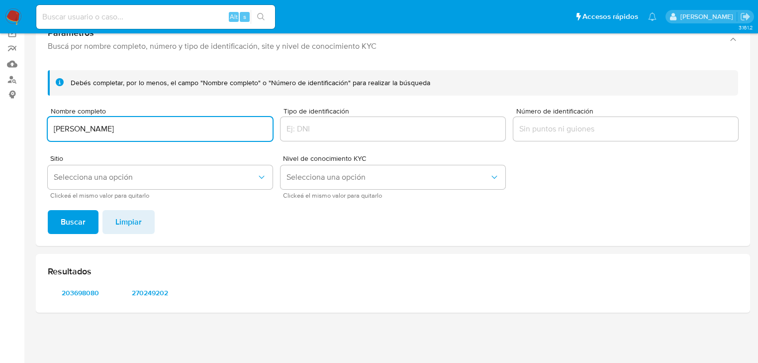
click at [203, 127] on input "[PERSON_NAME]" at bounding box center [160, 128] width 225 height 13
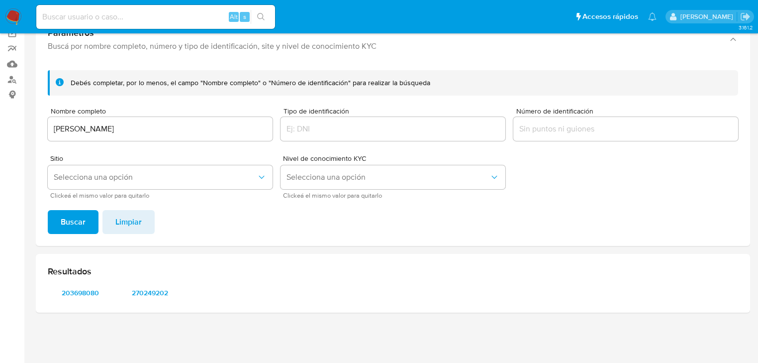
drag, startPoint x: 204, startPoint y: 137, endPoint x: 22, endPoint y: 113, distance: 183.7
click at [10, 111] on section "Bandeja Tablero Screening Búsqueda en Listas Watchlist Herramientas Operaciones…" at bounding box center [379, 141] width 758 height 442
click at [206, 129] on input "[PERSON_NAME]" at bounding box center [160, 128] width 225 height 13
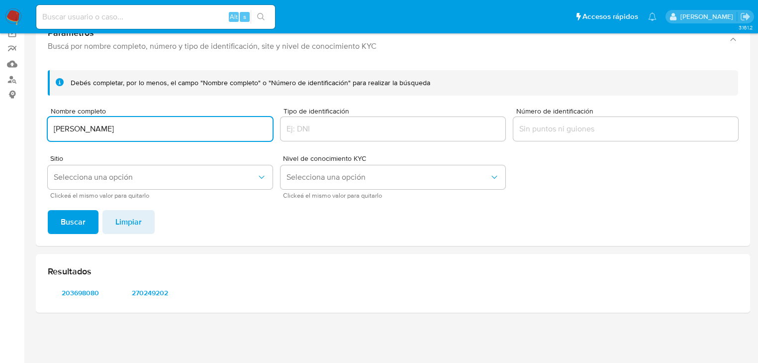
click at [198, 127] on input "[PERSON_NAME]" at bounding box center [160, 128] width 225 height 13
drag, startPoint x: 191, startPoint y: 129, endPoint x: -36, endPoint y: 124, distance: 227.0
click at [0, 124] on html "Pausado Ver notificaciones Alt s Accesos rápidos Presiona las siguientes teclas…" at bounding box center [379, 141] width 758 height 442
paste input "ELVIRA TOMAS LEDESMA"
type input "ELVIRA TOMAS LEDESMA"
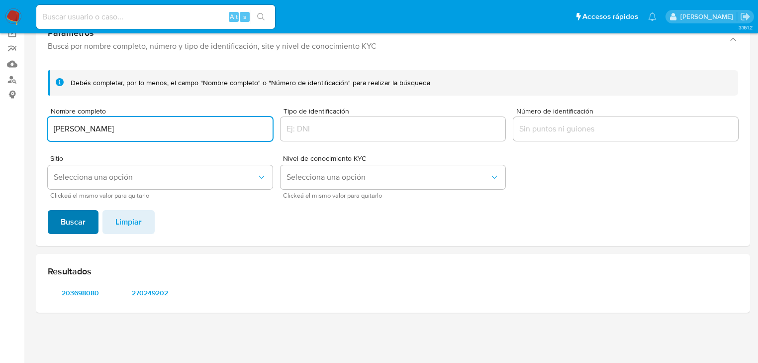
click at [71, 223] on span "Buscar" at bounding box center [73, 222] width 25 height 22
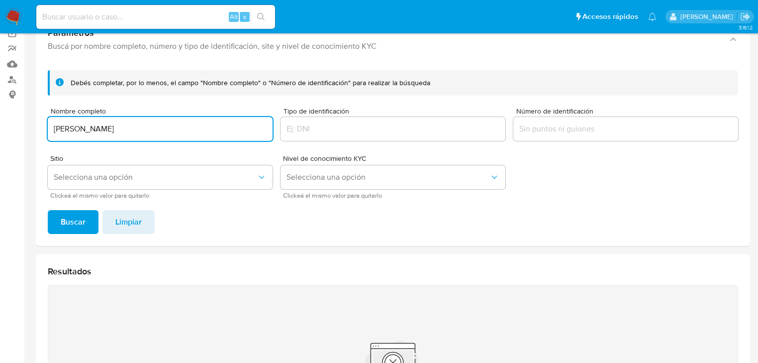
drag, startPoint x: 52, startPoint y: 127, endPoint x: 58, endPoint y: 129, distance: 5.8
click at [52, 128] on input "ELVIRA TOMAS LEDESMA" at bounding box center [160, 128] width 225 height 13
click at [165, 129] on input "ELVIRA TOMAS LEDESMA" at bounding box center [160, 128] width 225 height 13
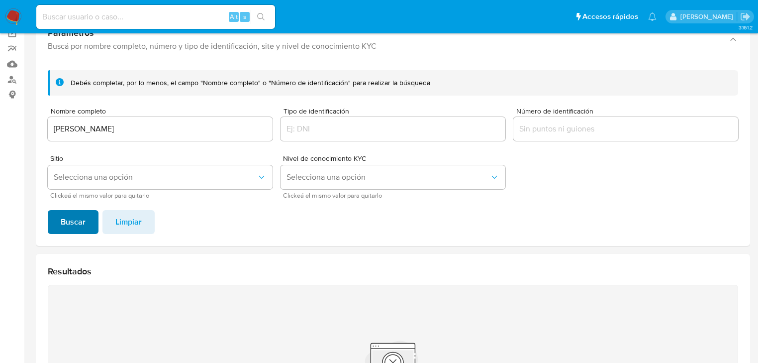
click at [59, 225] on button "Buscar" at bounding box center [73, 222] width 51 height 24
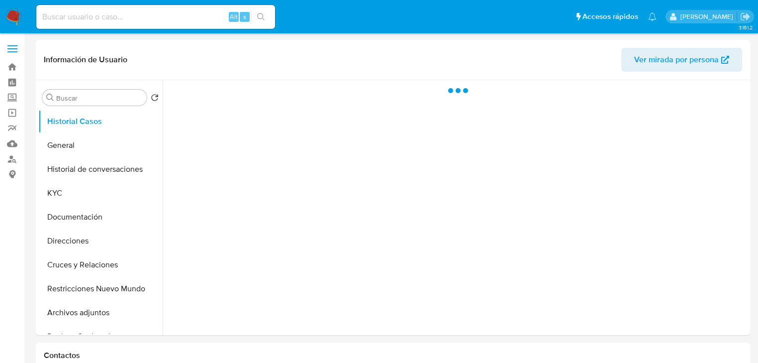
select select "10"
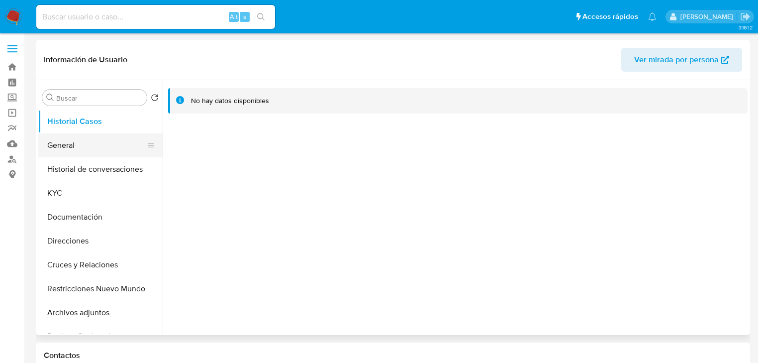
click at [64, 145] on button "General" at bounding box center [96, 145] width 116 height 24
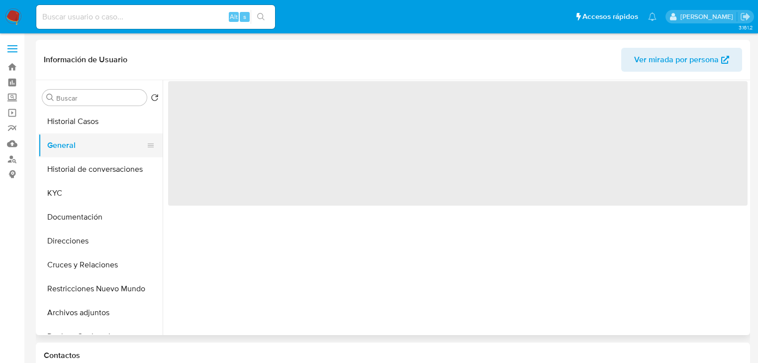
click at [73, 151] on button "General" at bounding box center [96, 145] width 116 height 24
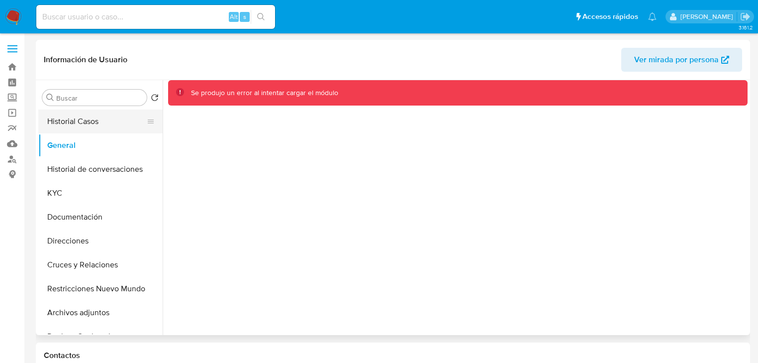
click at [74, 119] on button "Historial Casos" at bounding box center [96, 121] width 116 height 24
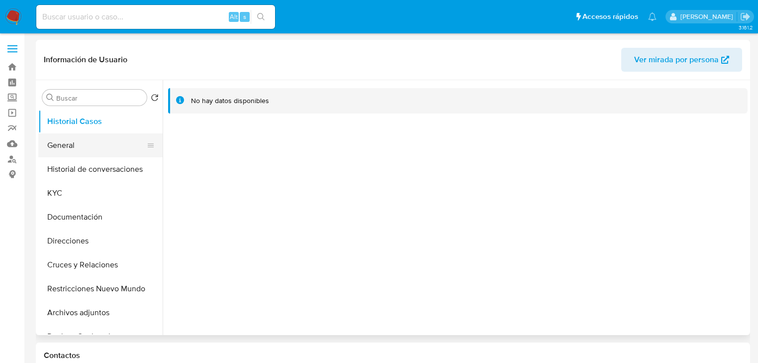
click at [72, 153] on button "General" at bounding box center [96, 145] width 116 height 24
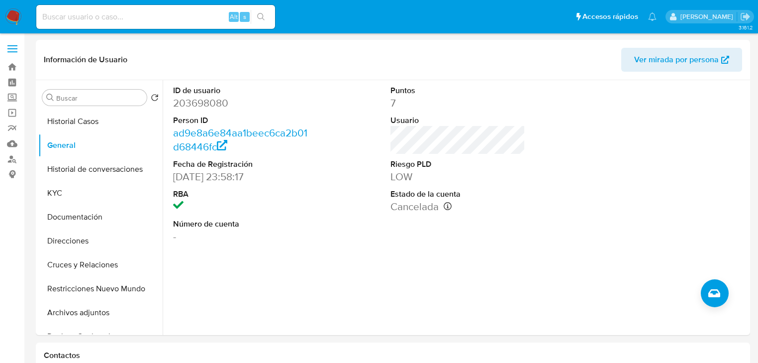
drag, startPoint x: 73, startPoint y: 16, endPoint x: 151, endPoint y: 9, distance: 78.0
click at [73, 17] on input at bounding box center [155, 16] width 239 height 13
paste input "239224941"
type input "239224941"
drag, startPoint x: 262, startPoint y: 16, endPoint x: 213, endPoint y: 0, distance: 51.9
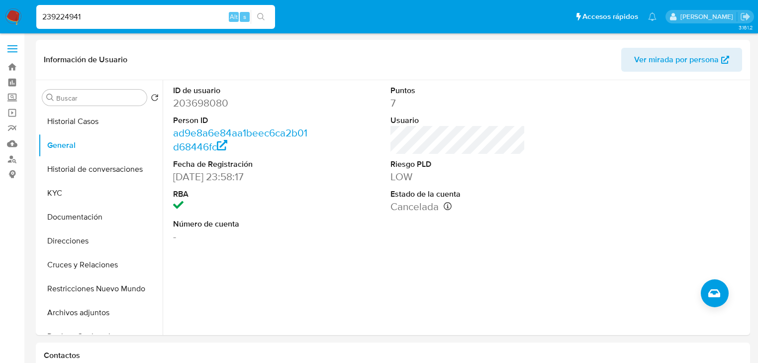
click at [260, 16] on icon "search-icon" at bounding box center [261, 17] width 8 height 8
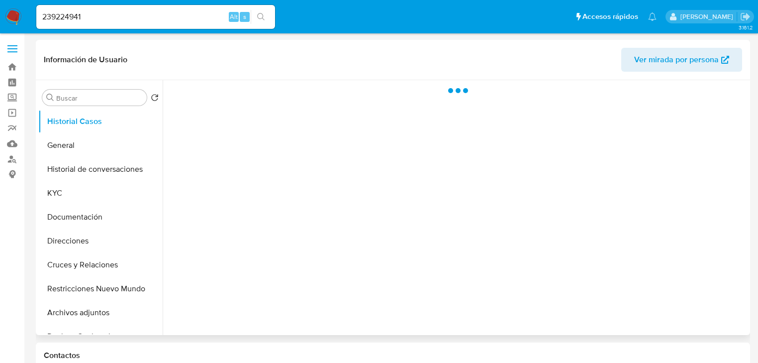
select select "10"
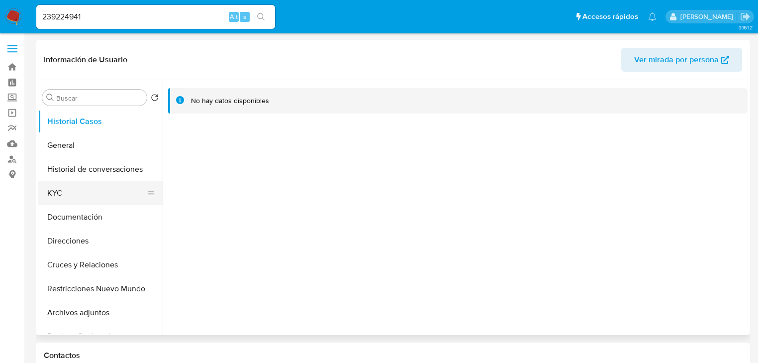
click at [60, 197] on button "KYC" at bounding box center [96, 193] width 116 height 24
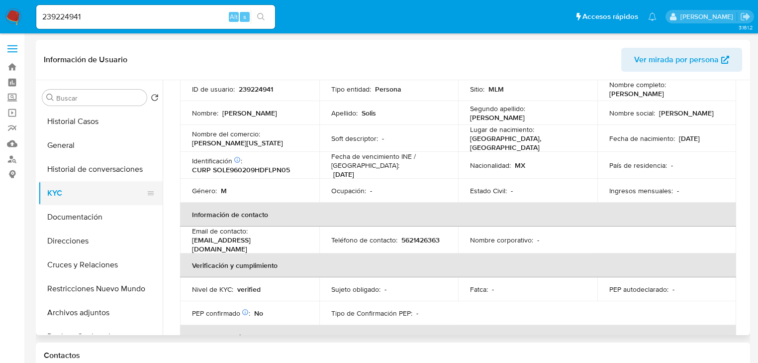
scroll to position [71, 0]
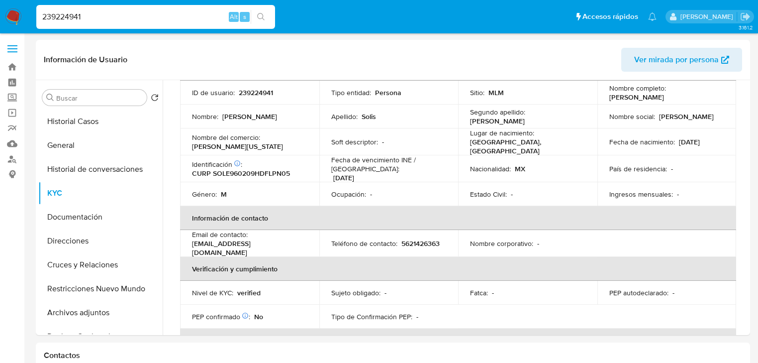
drag, startPoint x: 111, startPoint y: 16, endPoint x: 11, endPoint y: 23, distance: 100.3
paste input "1376771799"
type input "1376771799"
click at [260, 13] on icon "search-icon" at bounding box center [261, 17] width 8 height 8
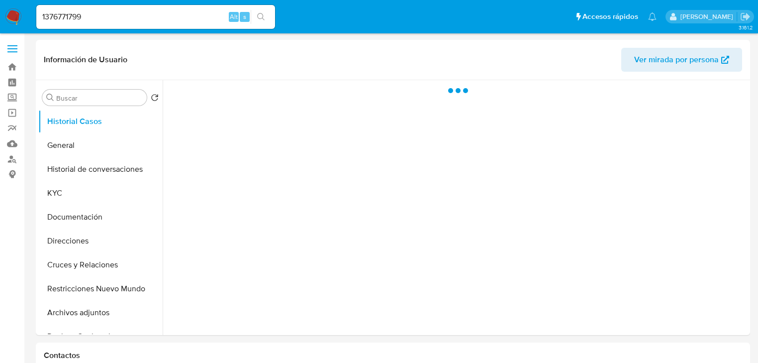
select select "10"
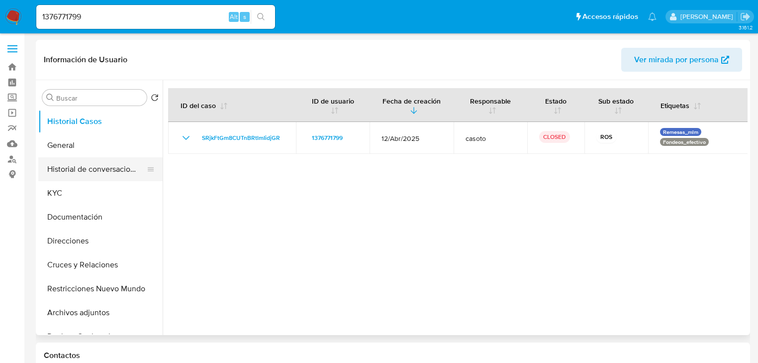
click at [83, 180] on button "Historial de conversaciones" at bounding box center [96, 169] width 116 height 24
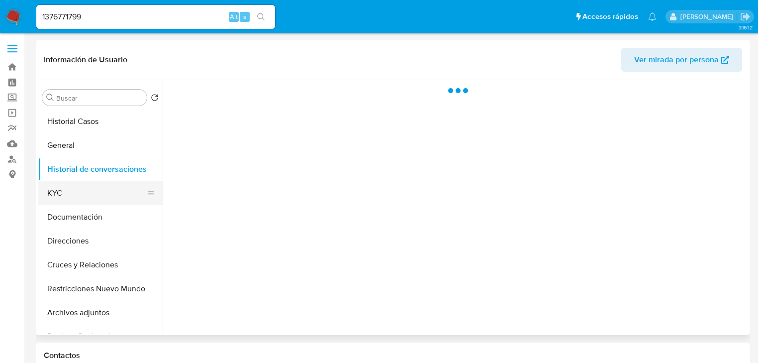
click at [76, 201] on button "KYC" at bounding box center [96, 193] width 116 height 24
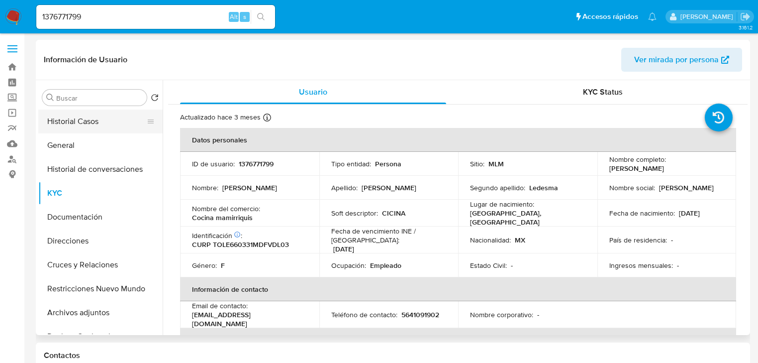
click at [54, 111] on button "Historial Casos" at bounding box center [96, 121] width 116 height 24
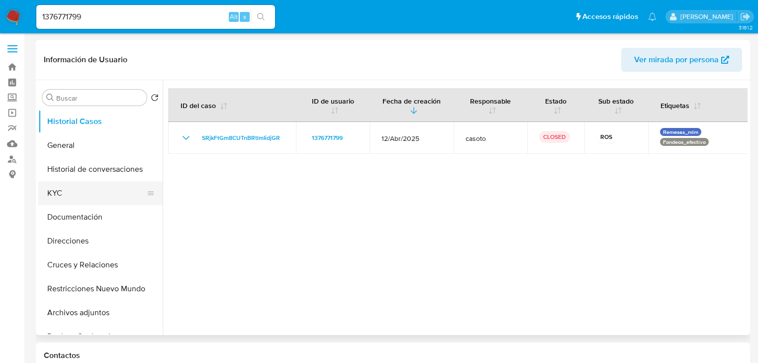
click at [75, 197] on button "KYC" at bounding box center [96, 193] width 116 height 24
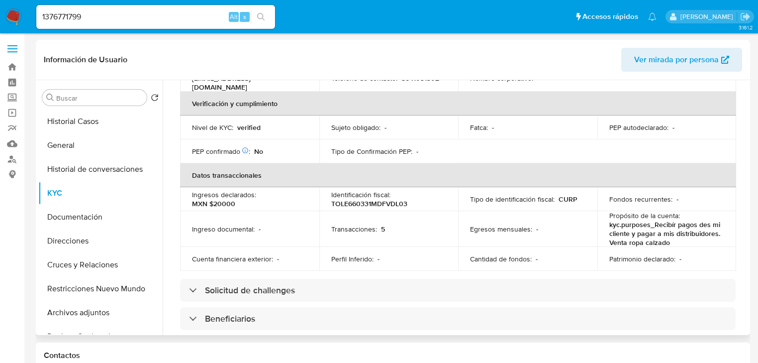
scroll to position [104, 0]
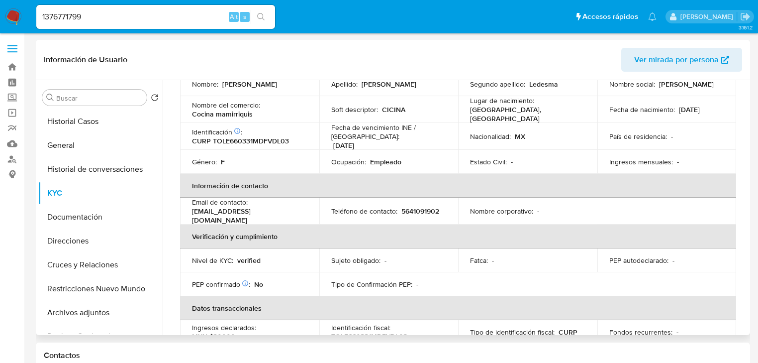
click at [699, 209] on table "Datos personales ID de usuario : 1376771799 Tipo entidad : Persona Sitio : MLM …" at bounding box center [458, 213] width 556 height 379
drag, startPoint x: 48, startPoint y: 16, endPoint x: 16, endPoint y: 15, distance: 32.4
click at [16, 15] on nav "Pausado Ver notificaciones 1376771799 Alt s Accesos rápidos Presiona las siguie…" at bounding box center [379, 16] width 758 height 33
paste input "295902017"
type input "295902017"
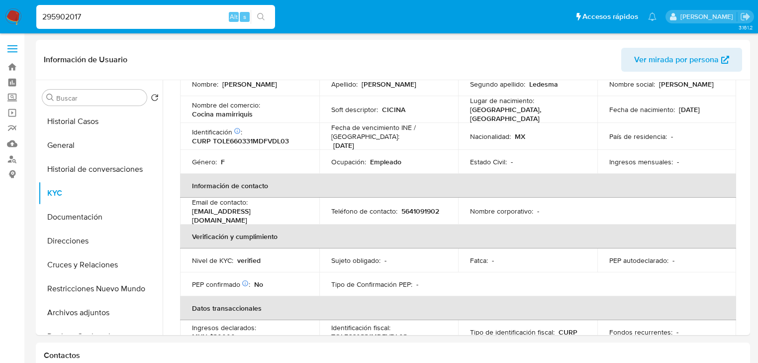
click at [258, 16] on icon "search-icon" at bounding box center [261, 17] width 8 height 8
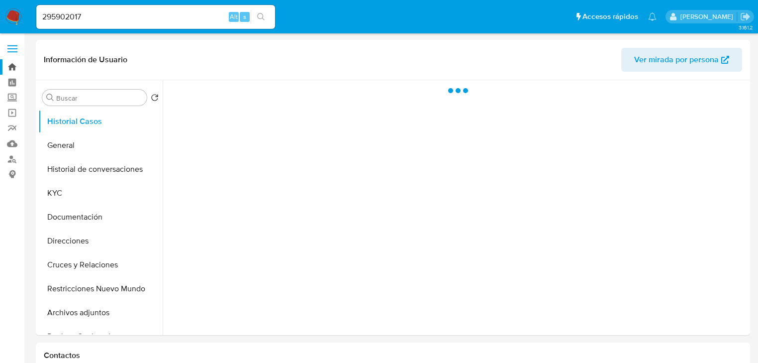
select select "10"
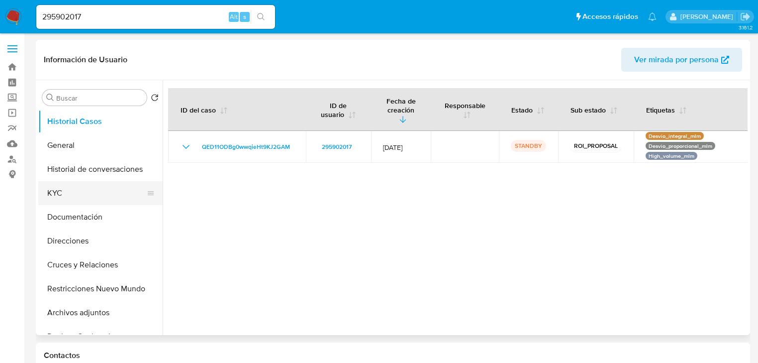
click at [89, 196] on button "KYC" at bounding box center [96, 193] width 116 height 24
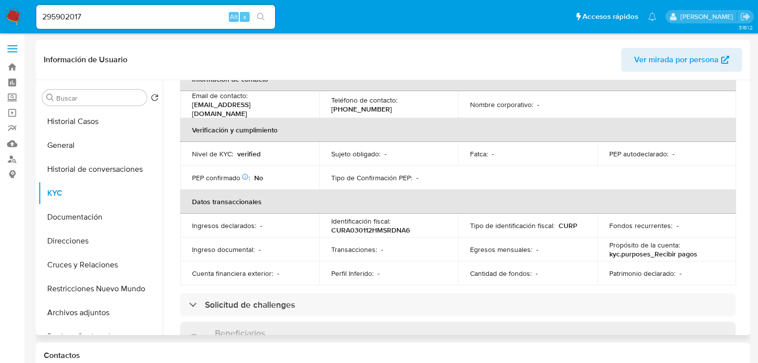
scroll to position [78, 0]
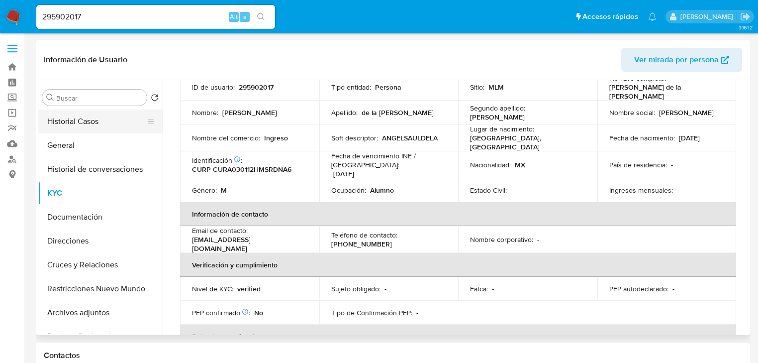
click at [102, 117] on button "Historial Casos" at bounding box center [96, 121] width 116 height 24
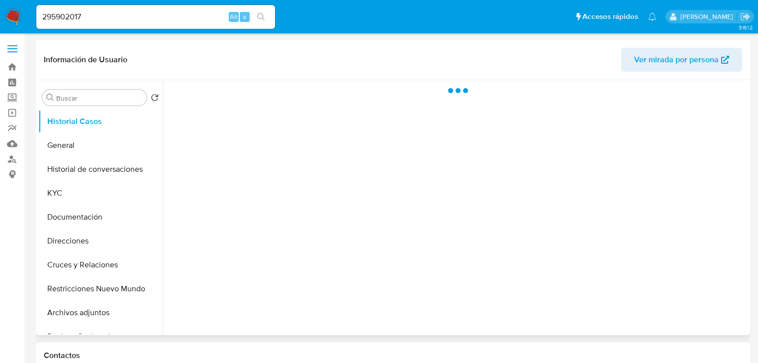
scroll to position [0, 0]
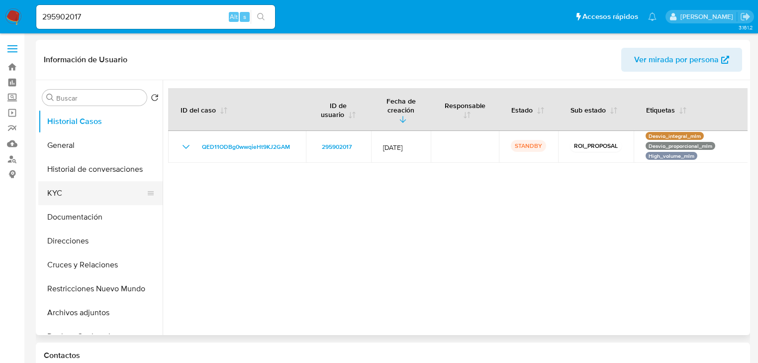
click at [69, 195] on button "KYC" at bounding box center [96, 193] width 116 height 24
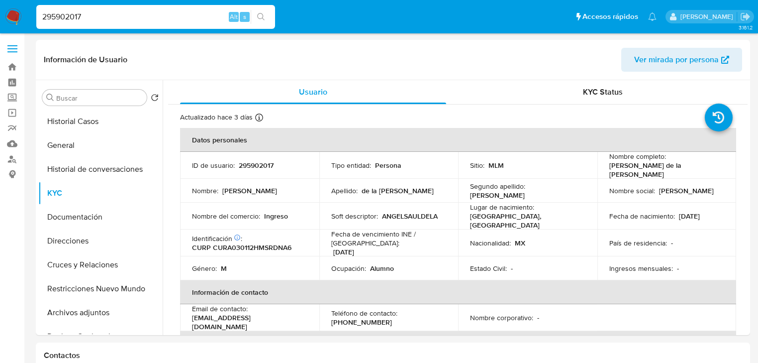
drag, startPoint x: 115, startPoint y: 17, endPoint x: 13, endPoint y: 22, distance: 102.6
paste input "1835495762"
type input "1835495762"
drag, startPoint x: 258, startPoint y: 18, endPoint x: 120, endPoint y: 337, distance: 347.8
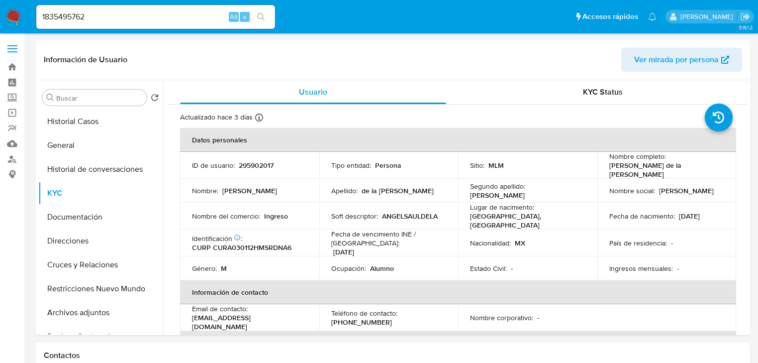
click at [257, 19] on button "search-icon" at bounding box center [261, 17] width 20 height 14
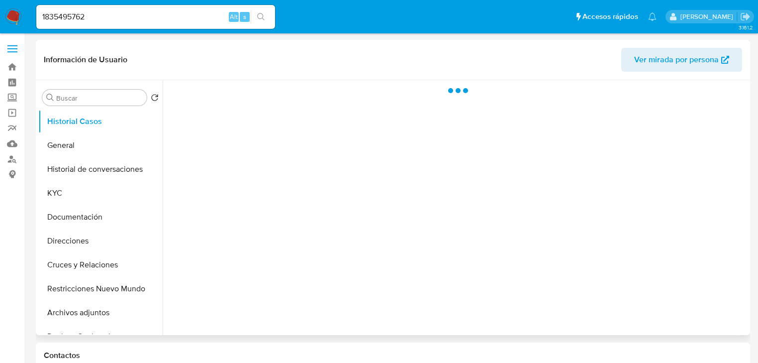
select select "10"
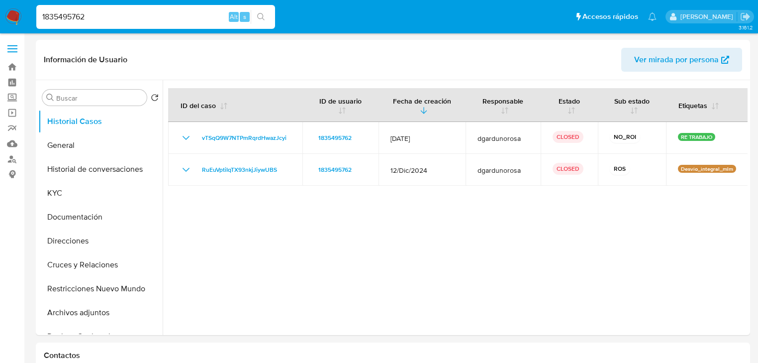
drag, startPoint x: 105, startPoint y: 16, endPoint x: -11, endPoint y: -7, distance: 117.7
click at [660, 230] on div at bounding box center [455, 207] width 585 height 255
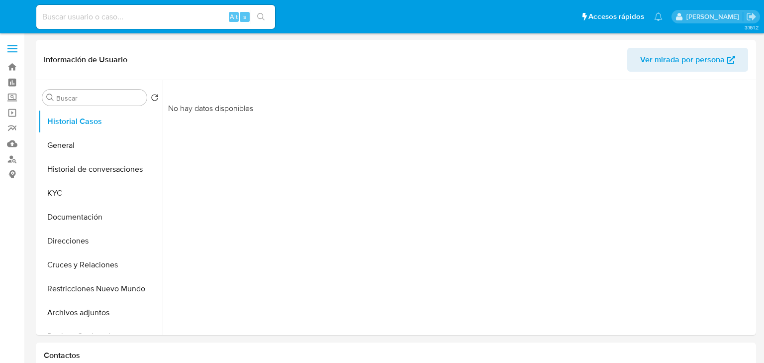
select select "10"
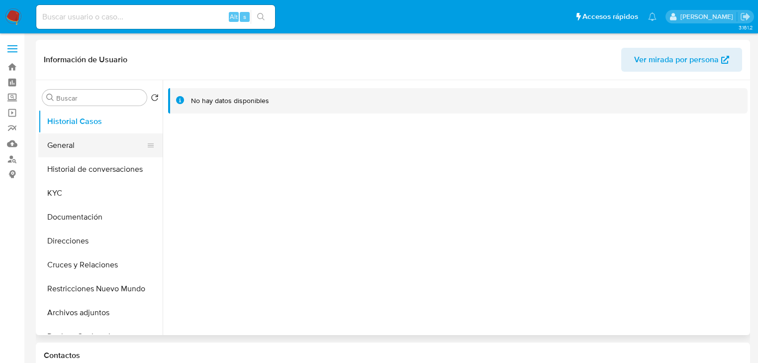
click at [76, 145] on button "General" at bounding box center [96, 145] width 116 height 24
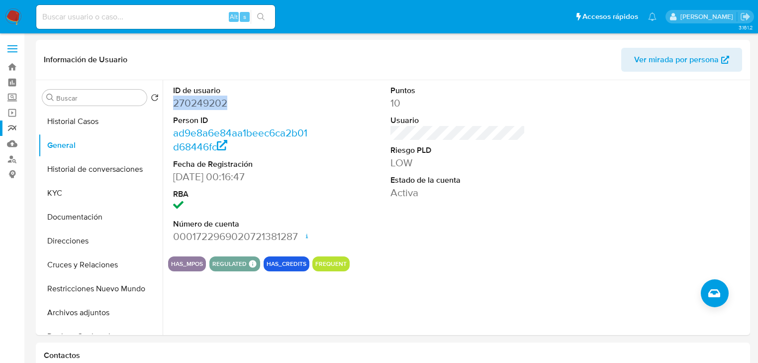
drag, startPoint x: 242, startPoint y: 104, endPoint x: 13, endPoint y: 131, distance: 231.1
click at [171, 106] on div "ID de usuario 270249202 Person ID ad9e8a6e84aa1beec6ca2b01d68446fc Fecha de Reg…" at bounding box center [240, 164] width 145 height 168
copy dd "270249202"
click at [71, 193] on button "KYC" at bounding box center [96, 193] width 116 height 24
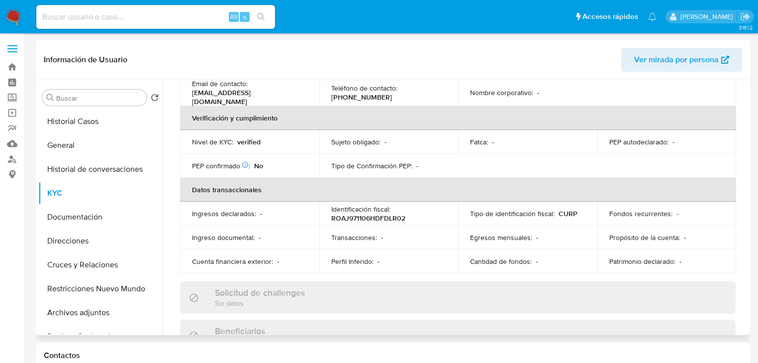
scroll to position [71, 0]
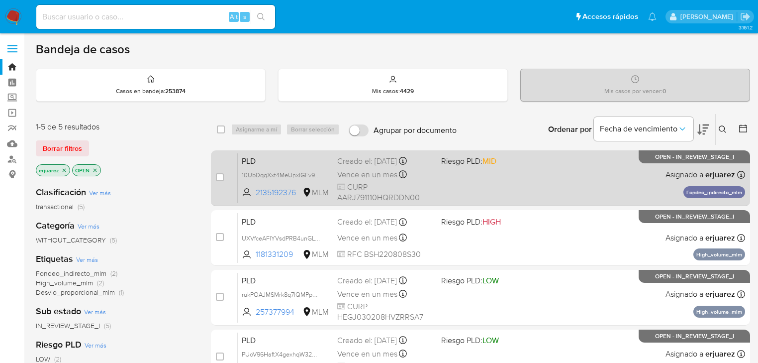
scroll to position [119, 0]
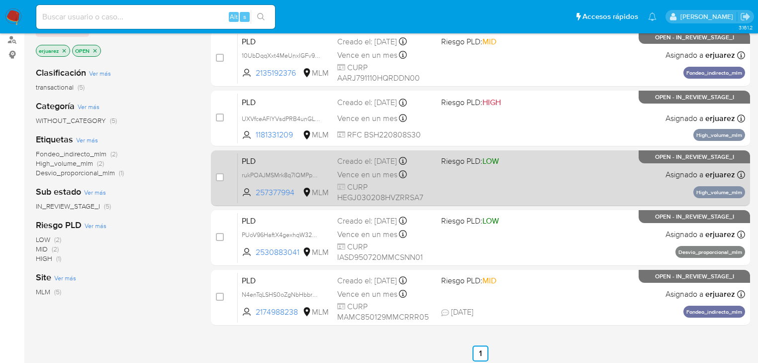
click at [508, 187] on div "PLD rukPOAJMSMrk8q7lQMPpCgpB 257377994 MLM Riesgo PLD: LOW Creado el: [DATE] Cr…" at bounding box center [492, 178] width 508 height 50
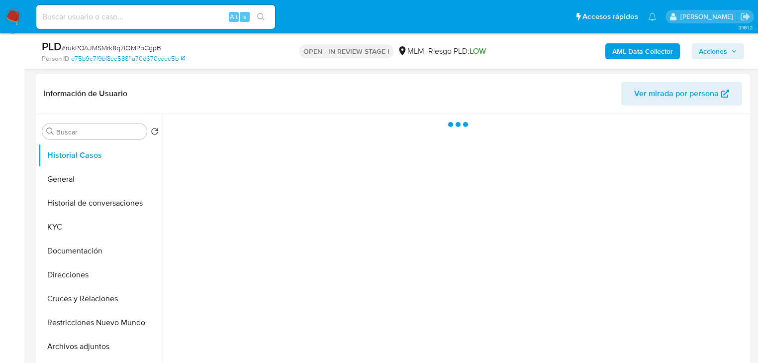
select select "10"
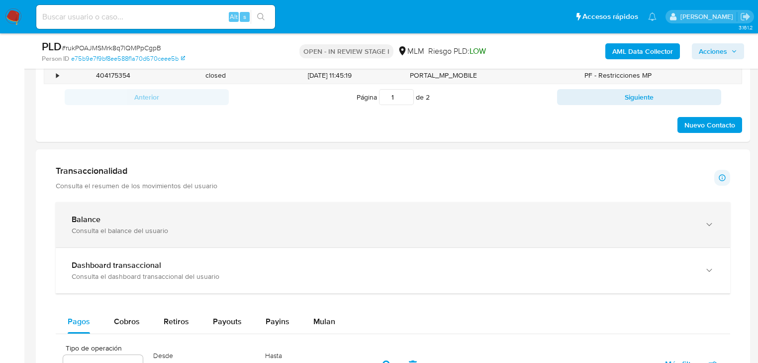
click at [97, 217] on b "Balance" at bounding box center [86, 219] width 29 height 11
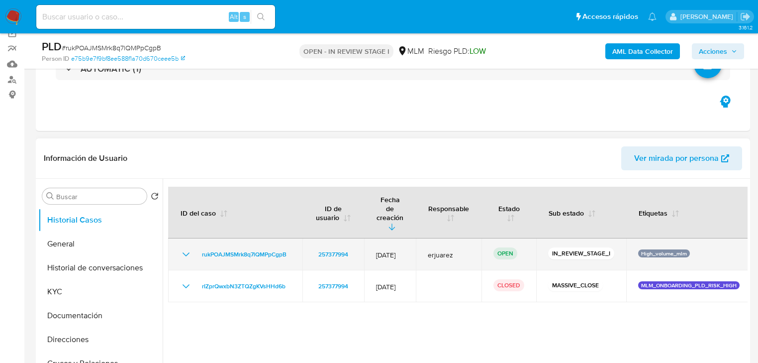
scroll to position [119, 0]
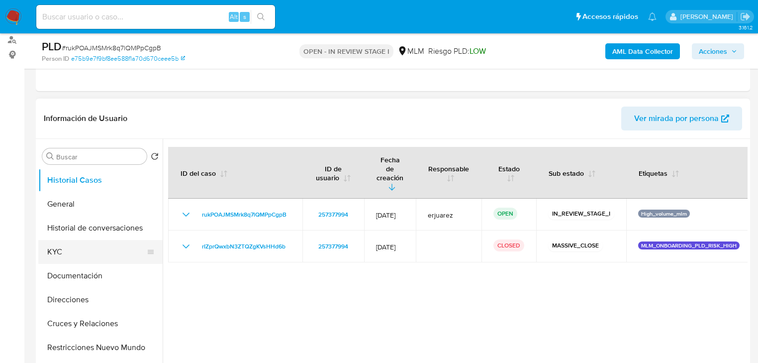
click at [72, 253] on button "KYC" at bounding box center [96, 252] width 116 height 24
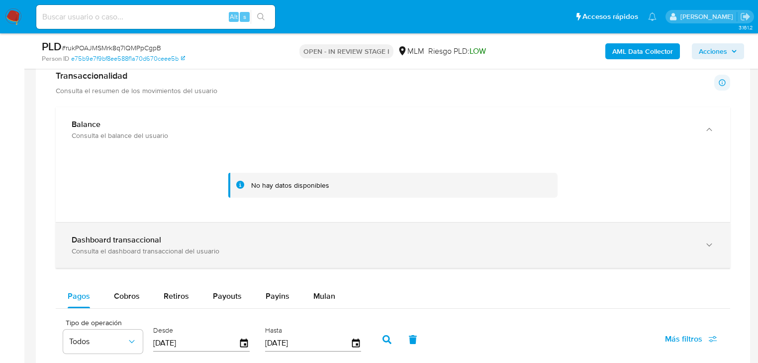
scroll to position [677, 0]
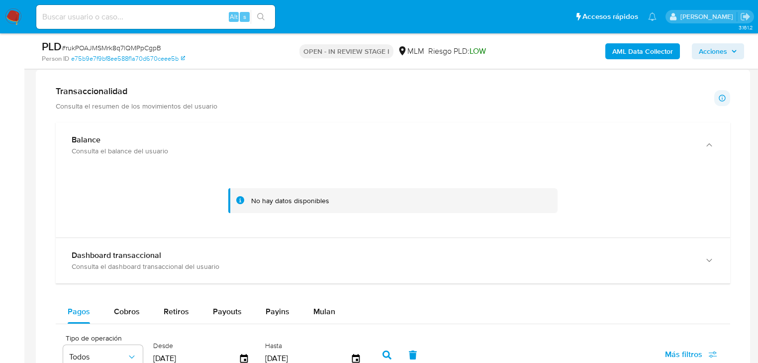
drag, startPoint x: 68, startPoint y: 15, endPoint x: 157, endPoint y: 18, distance: 89.6
click at [68, 15] on input at bounding box center [155, 16] width 239 height 13
paste input "795203188"
type input "795203188"
click at [259, 8] on div "795203188 Alt s" at bounding box center [155, 17] width 239 height 24
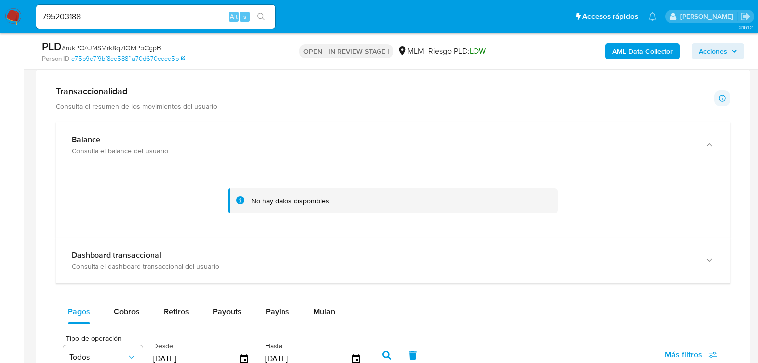
click at [261, 11] on button "search-icon" at bounding box center [261, 17] width 20 height 14
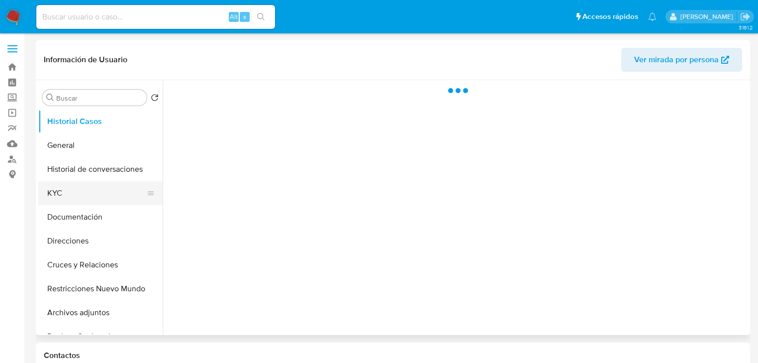
click at [86, 198] on button "KYC" at bounding box center [96, 193] width 116 height 24
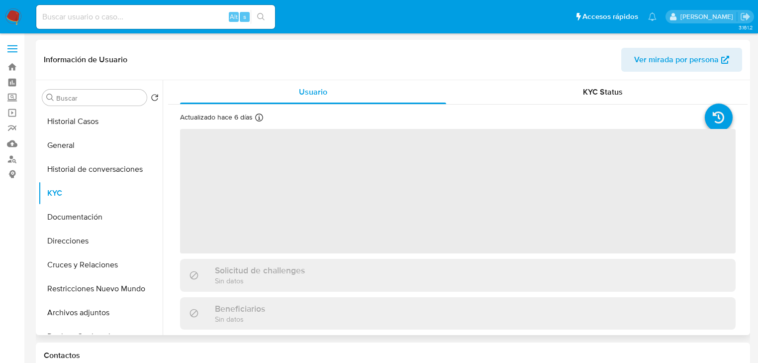
select select "10"
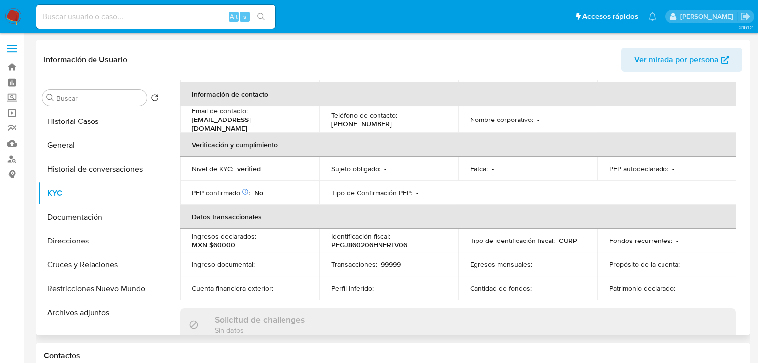
scroll to position [80, 0]
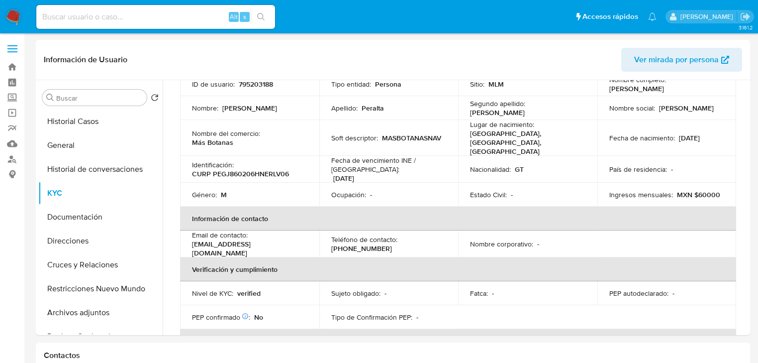
click at [90, 23] on div "Alt s" at bounding box center [155, 17] width 239 height 24
click at [90, 21] on input at bounding box center [155, 16] width 239 height 13
paste input "695311203"
type input "695311203"
drag, startPoint x: 263, startPoint y: 14, endPoint x: 16, endPoint y: 66, distance: 252.2
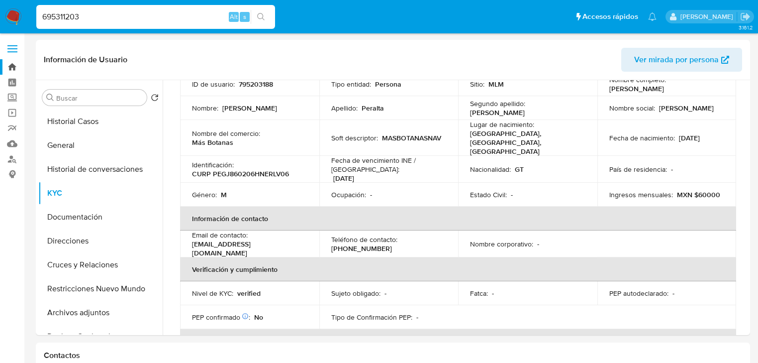
click at [261, 14] on icon "search-icon" at bounding box center [261, 17] width 8 height 8
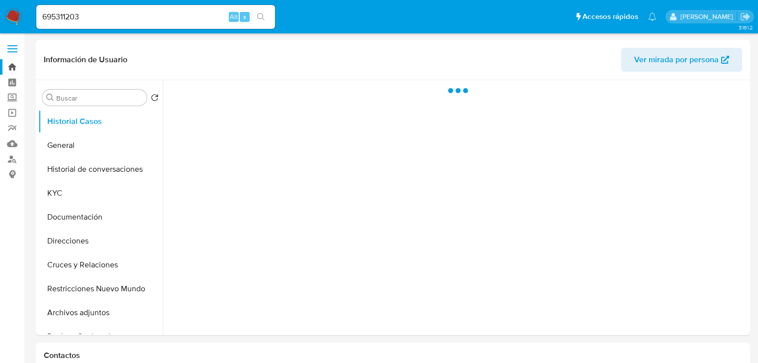
select select "10"
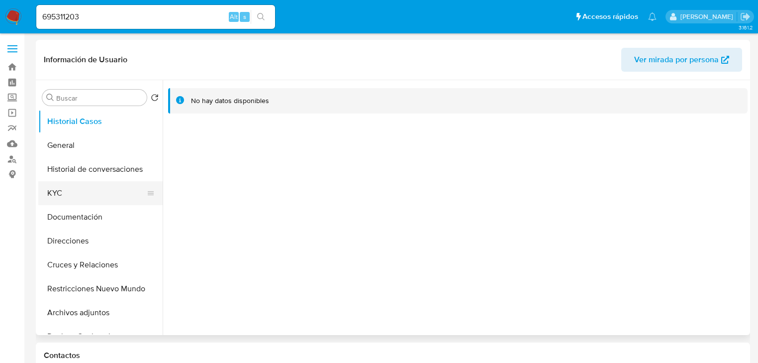
drag, startPoint x: 59, startPoint y: 187, endPoint x: 80, endPoint y: 191, distance: 20.8
click at [60, 187] on button "KYC" at bounding box center [96, 193] width 116 height 24
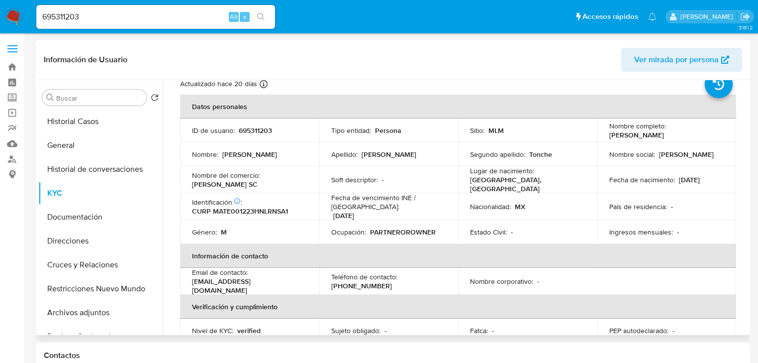
scroll to position [21, 0]
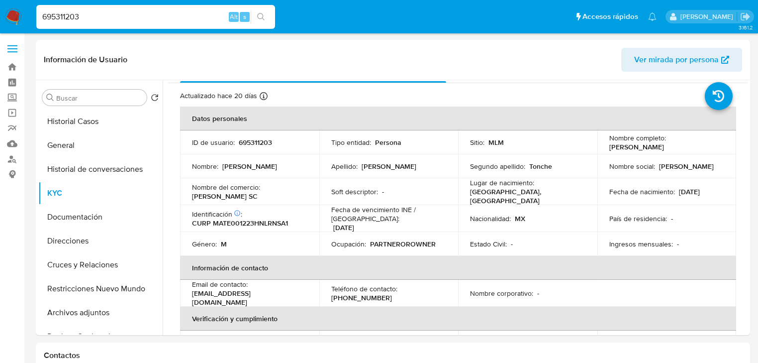
drag, startPoint x: 108, startPoint y: 17, endPoint x: -23, endPoint y: 0, distance: 131.6
paste input "263394095"
type input "263394095"
click at [259, 13] on icon "search-icon" at bounding box center [260, 16] width 7 height 7
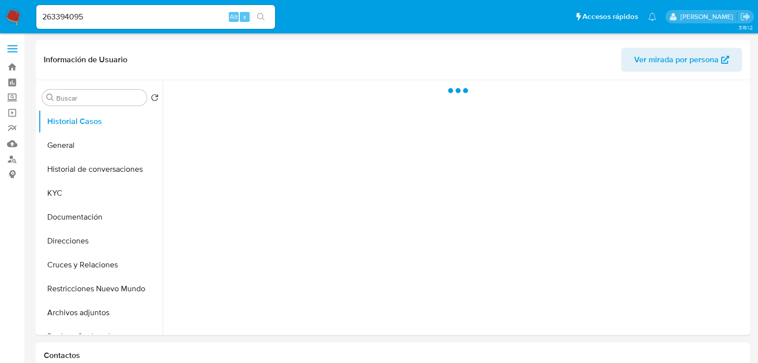
select select "10"
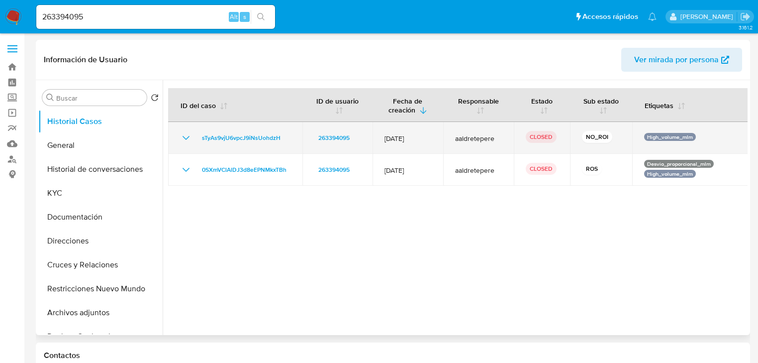
click at [183, 138] on icon "Mostrar/Ocultar" at bounding box center [186, 138] width 12 height 12
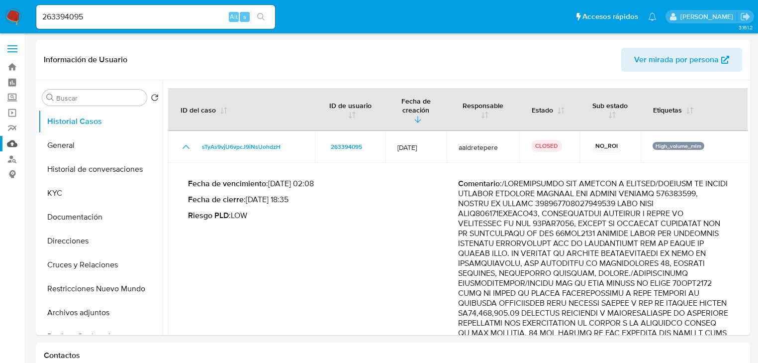
drag, startPoint x: 187, startPoint y: 134, endPoint x: 4, endPoint y: 137, distance: 183.2
click at [186, 141] on icon "Mostrar/Ocultar" at bounding box center [186, 147] width 12 height 12
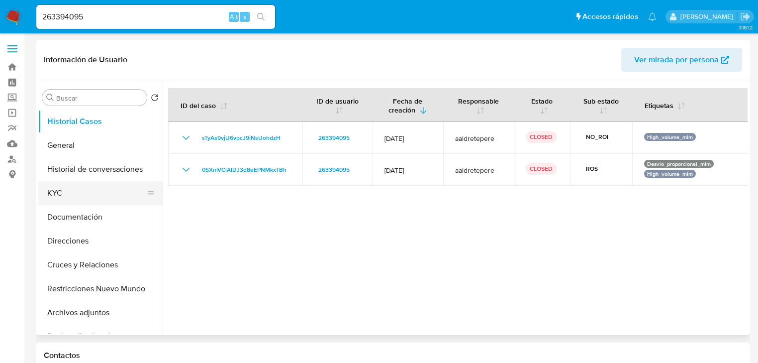
click at [68, 196] on button "KYC" at bounding box center [96, 193] width 116 height 24
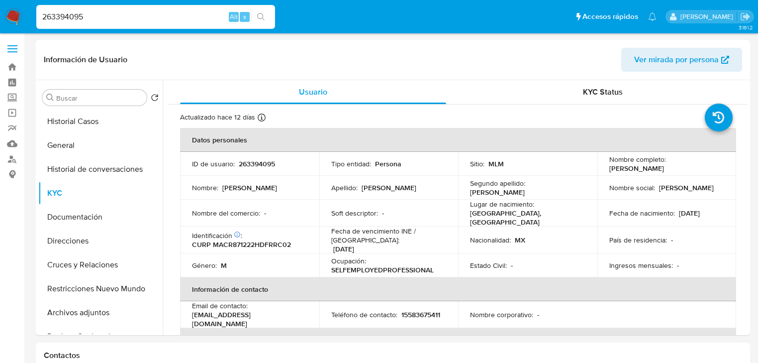
drag, startPoint x: 104, startPoint y: 19, endPoint x: 2, endPoint y: 6, distance: 102.3
click at [2, 6] on nav "Pausado Ver notificaciones 263394095 Alt s Accesos rápidos Presiona las siguien…" at bounding box center [379, 16] width 758 height 33
paste input "1438856006"
type input "1438856006"
click at [263, 15] on icon "search-icon" at bounding box center [261, 17] width 8 height 8
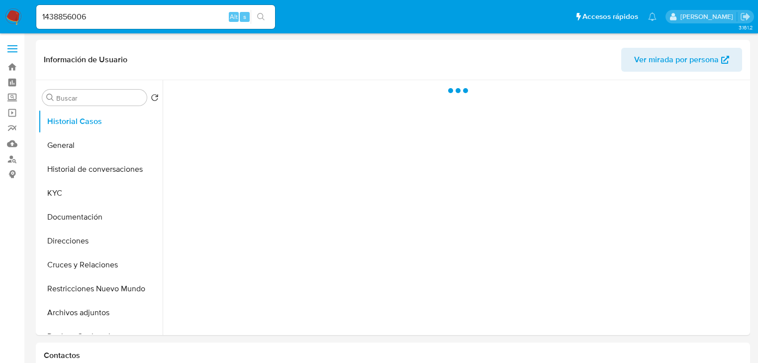
select select "10"
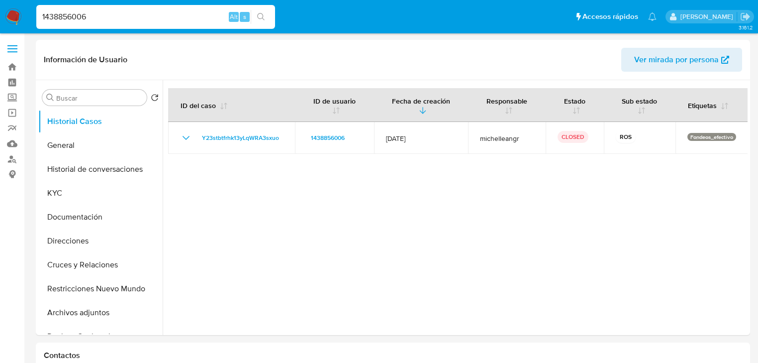
drag, startPoint x: 108, startPoint y: 16, endPoint x: 164, endPoint y: 36, distance: 60.0
